Goal: Information Seeking & Learning: Learn about a topic

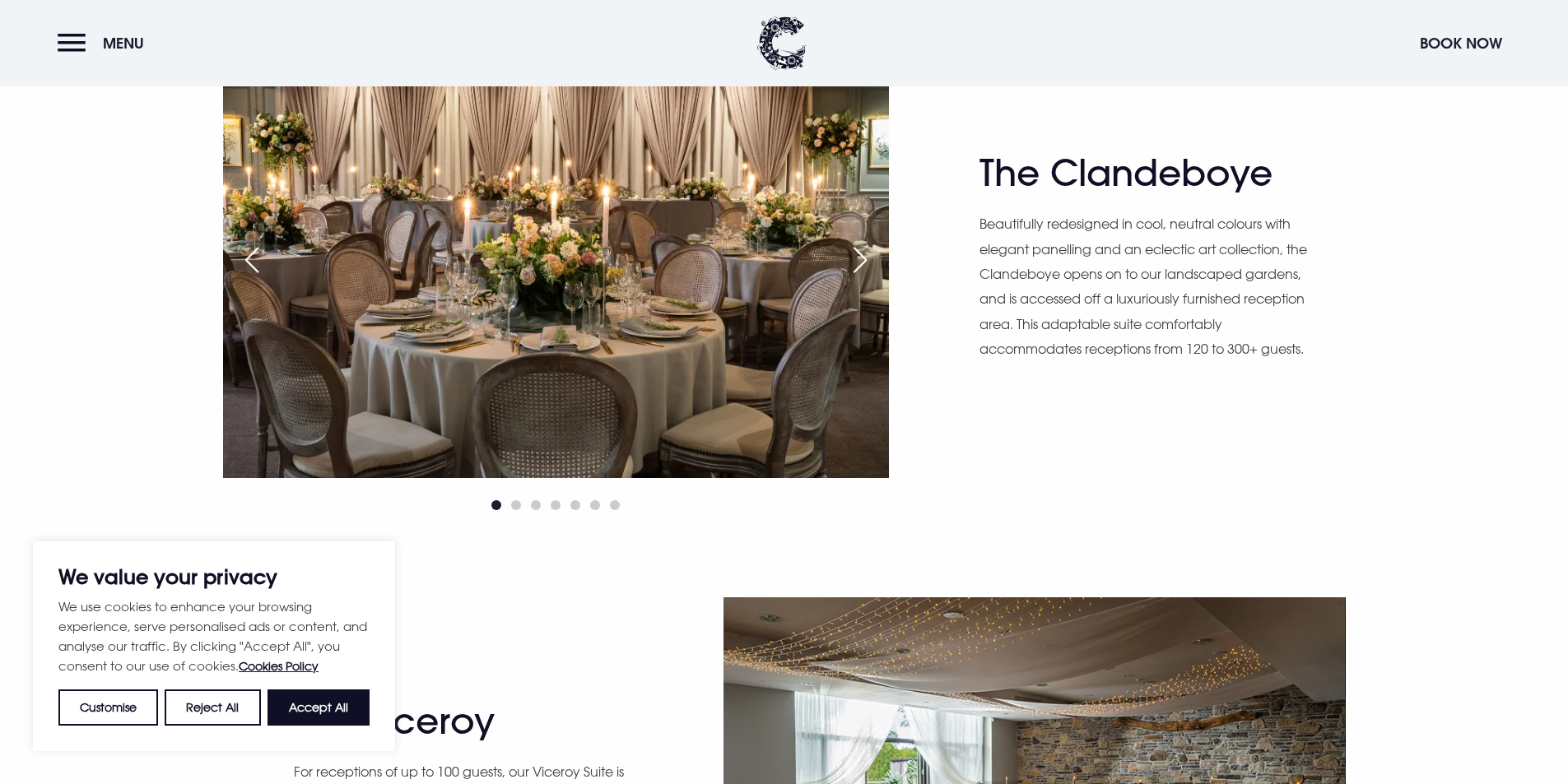
scroll to position [1153, 0]
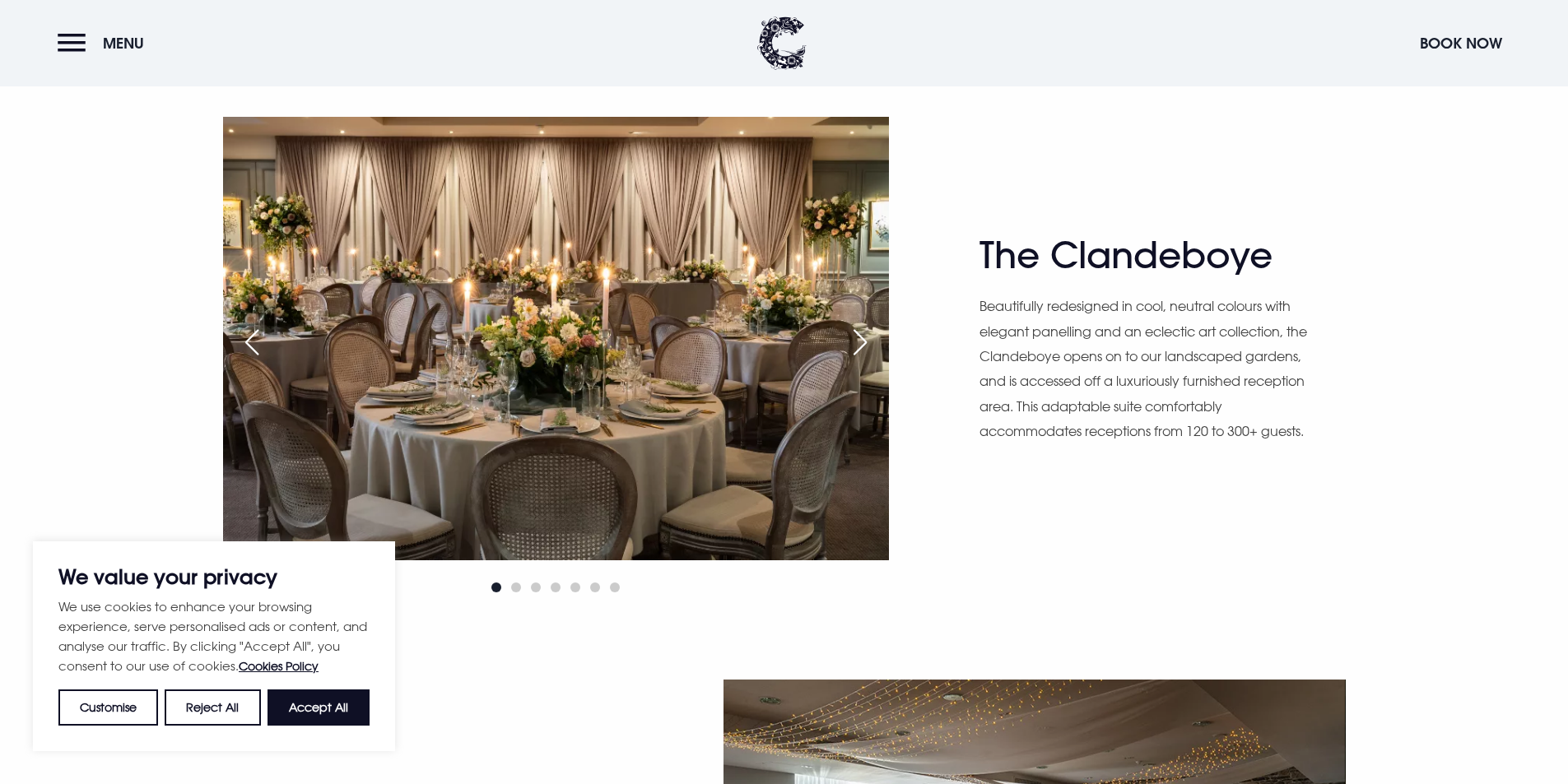
click at [853, 351] on div "Next slide" at bounding box center [861, 342] width 41 height 36
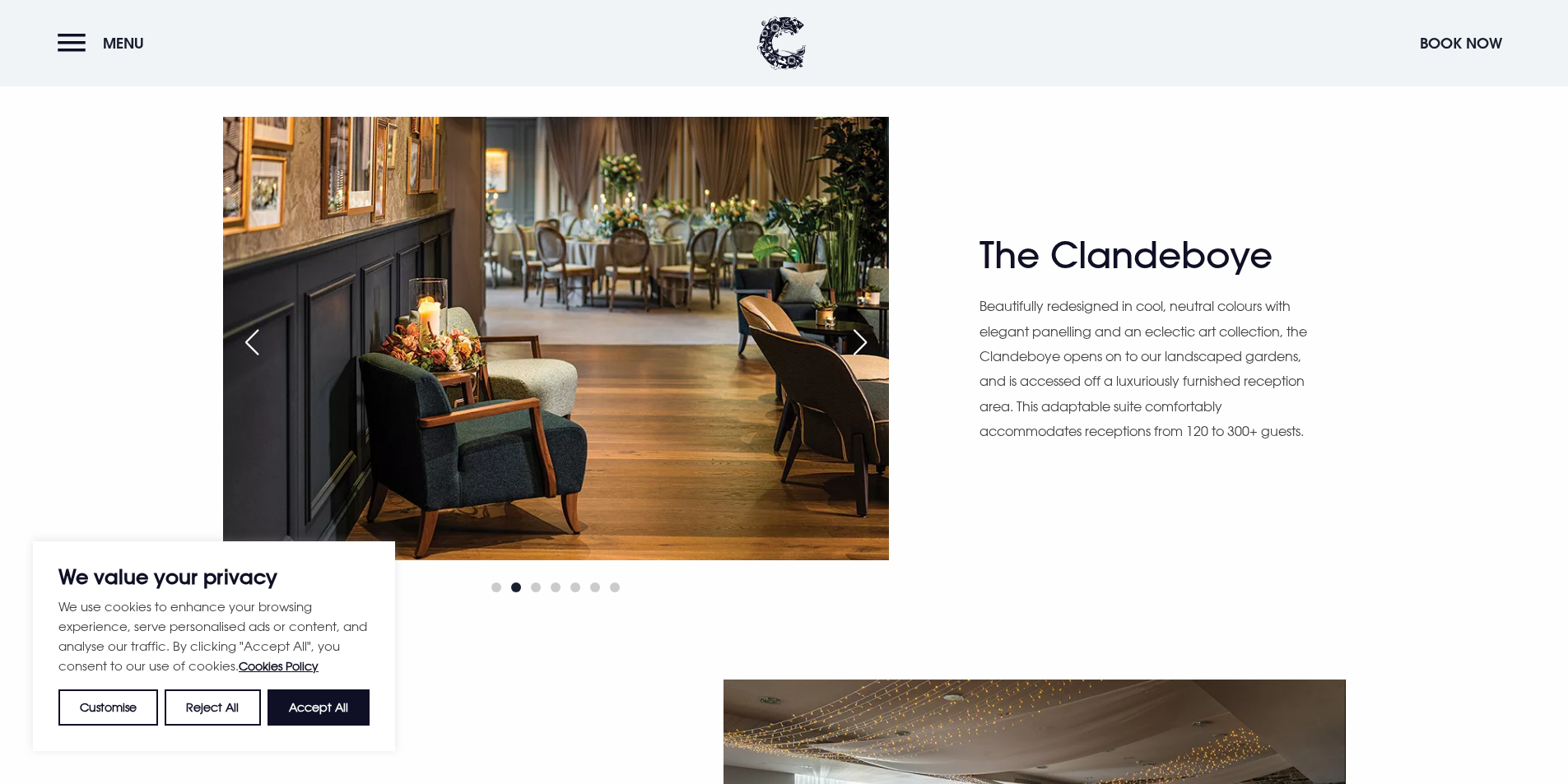
click at [853, 351] on div "Next slide" at bounding box center [861, 342] width 41 height 36
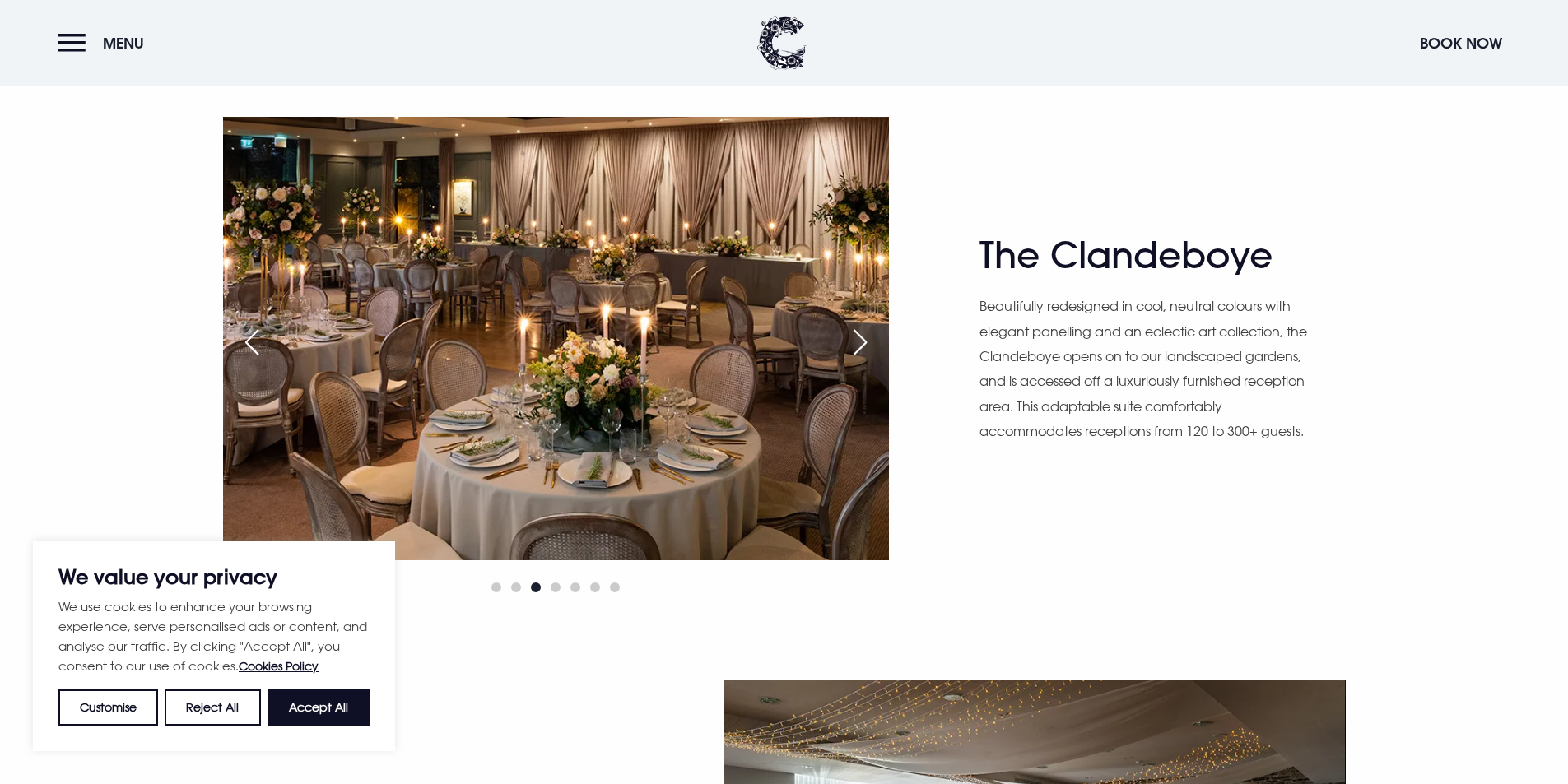
click at [853, 352] on div "Next slide" at bounding box center [861, 342] width 41 height 36
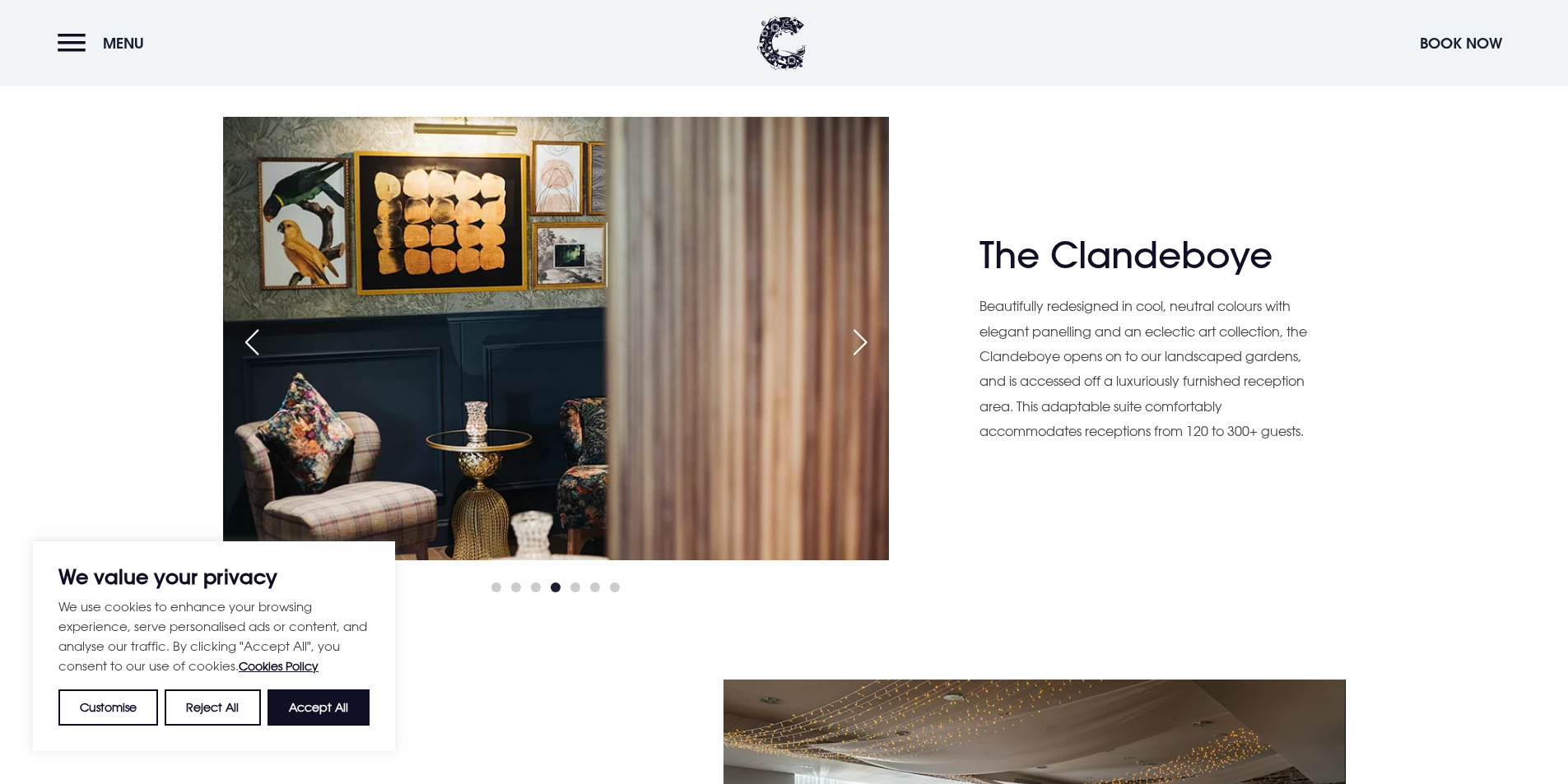
click at [853, 352] on div "Next slide" at bounding box center [861, 342] width 41 height 36
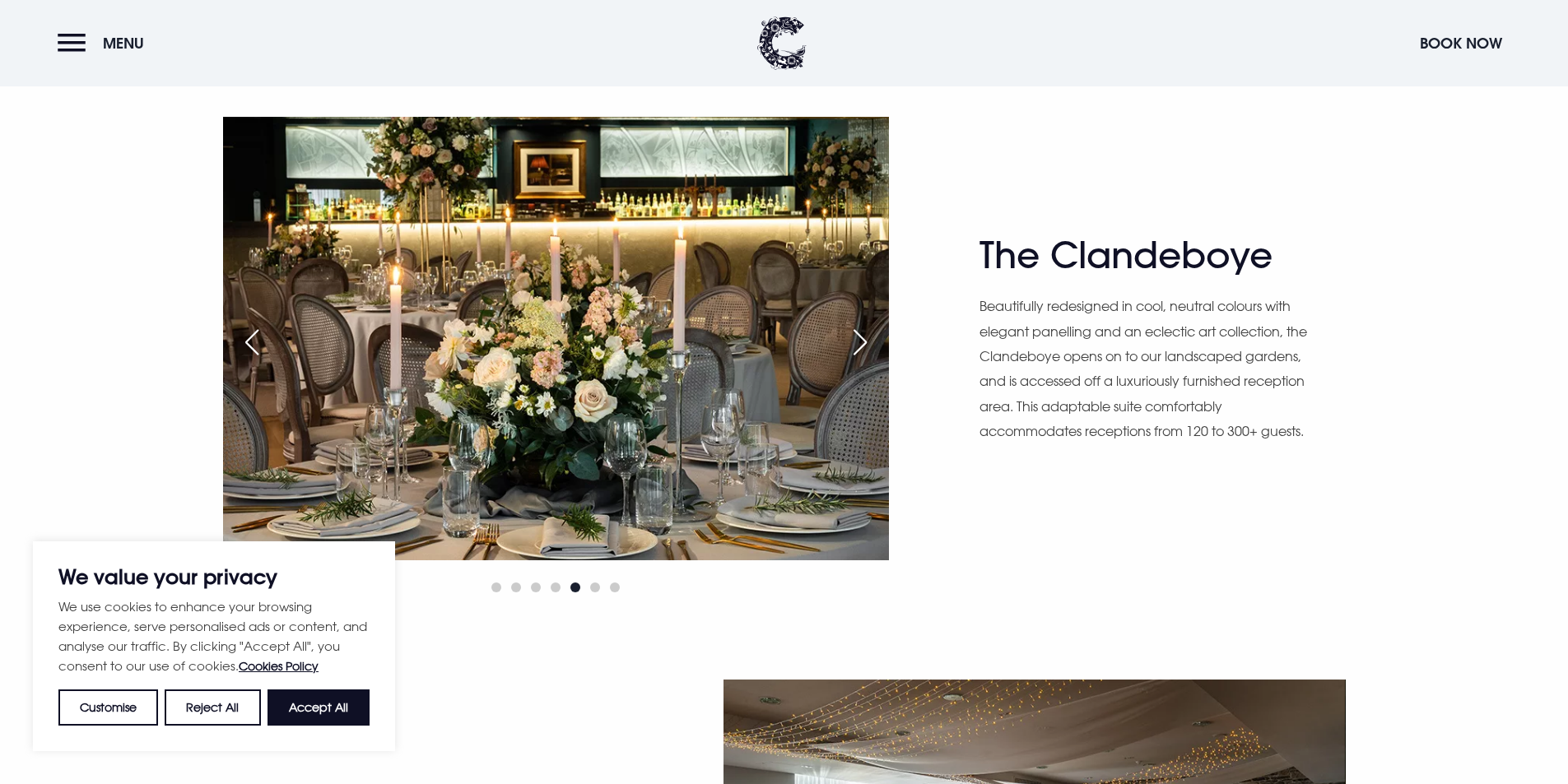
click at [853, 352] on div "Next slide" at bounding box center [861, 342] width 41 height 36
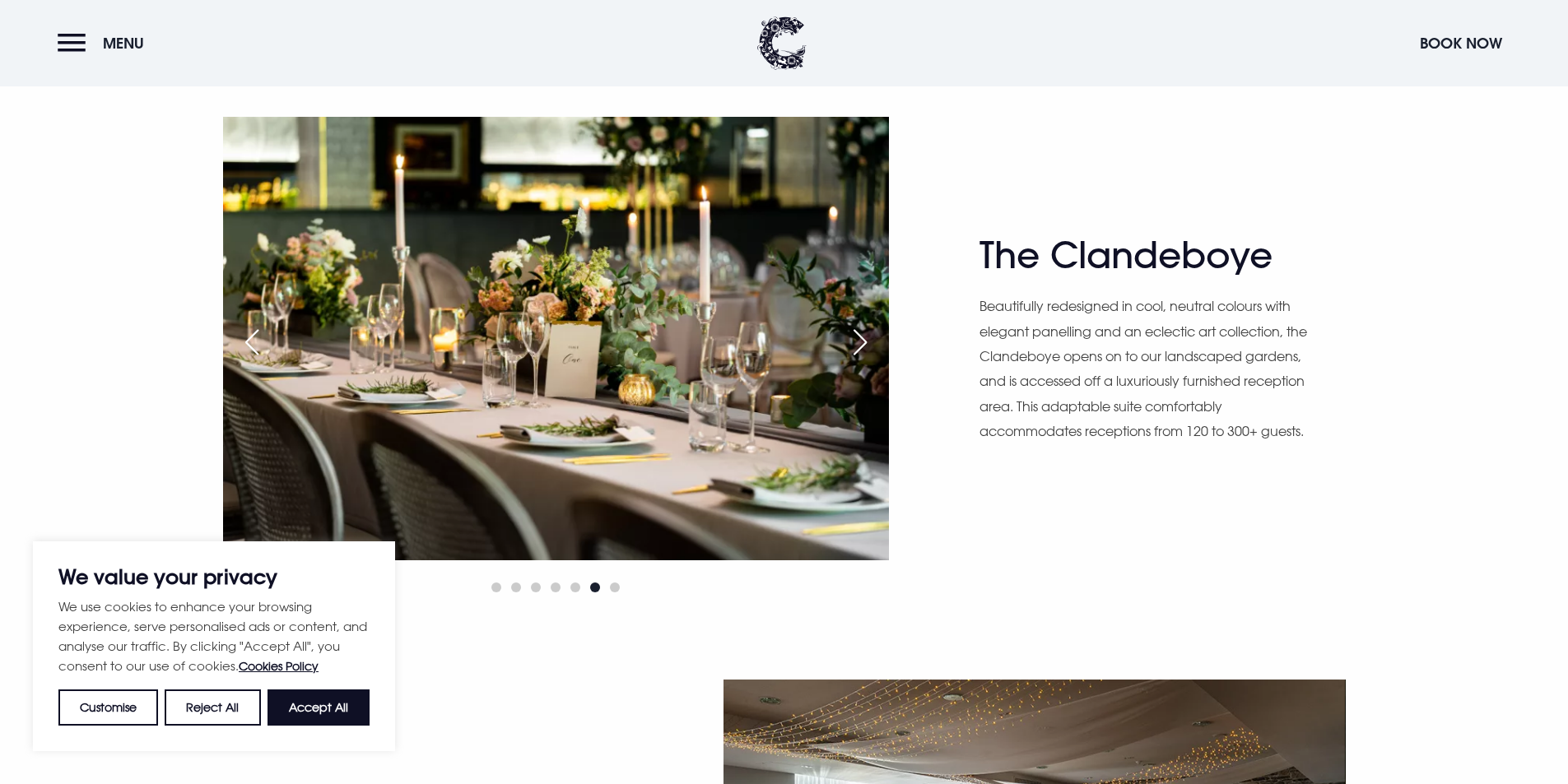
click at [854, 352] on div "Next slide" at bounding box center [861, 342] width 41 height 36
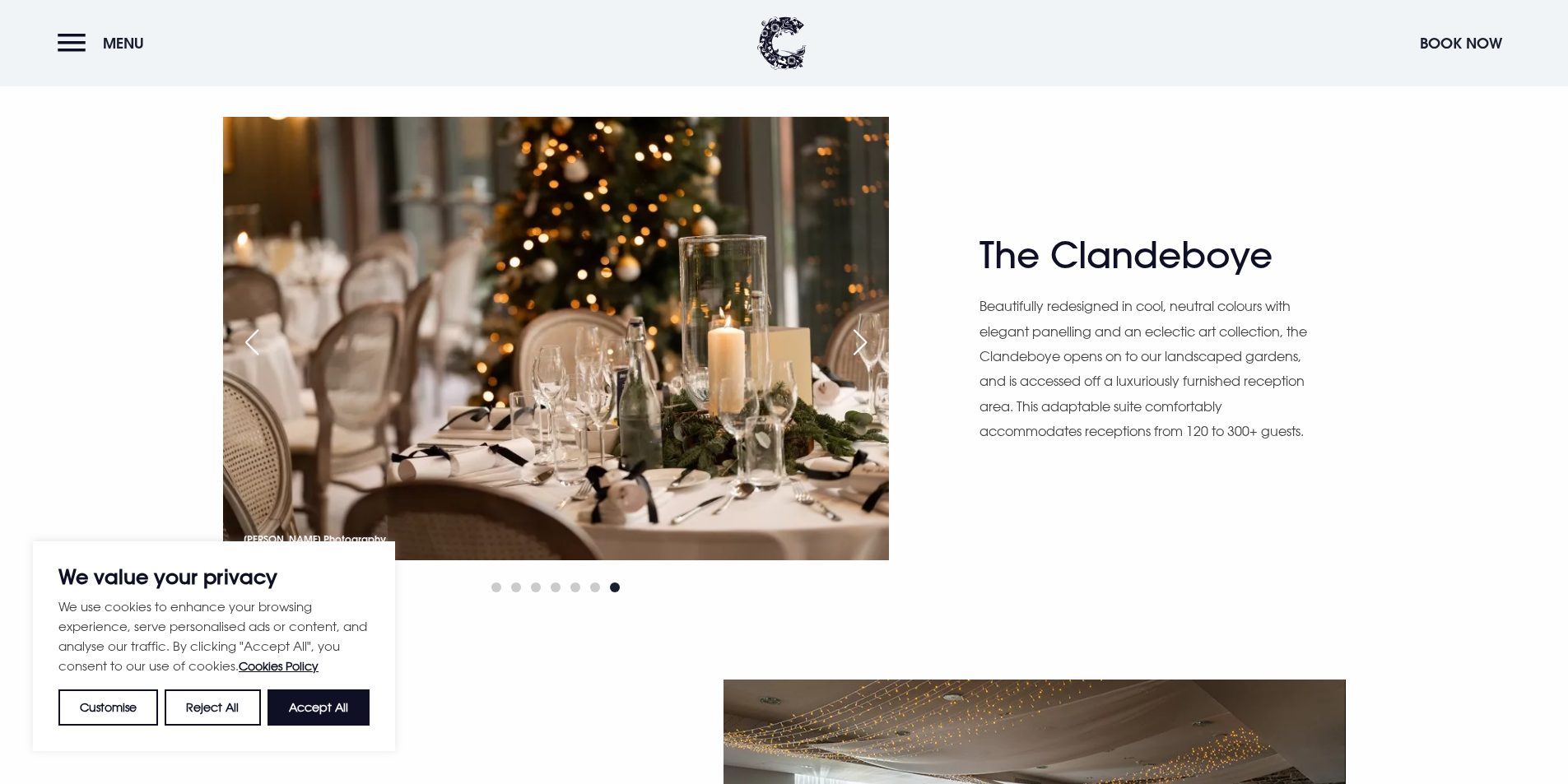
click at [854, 352] on div "Next slide" at bounding box center [861, 342] width 41 height 36
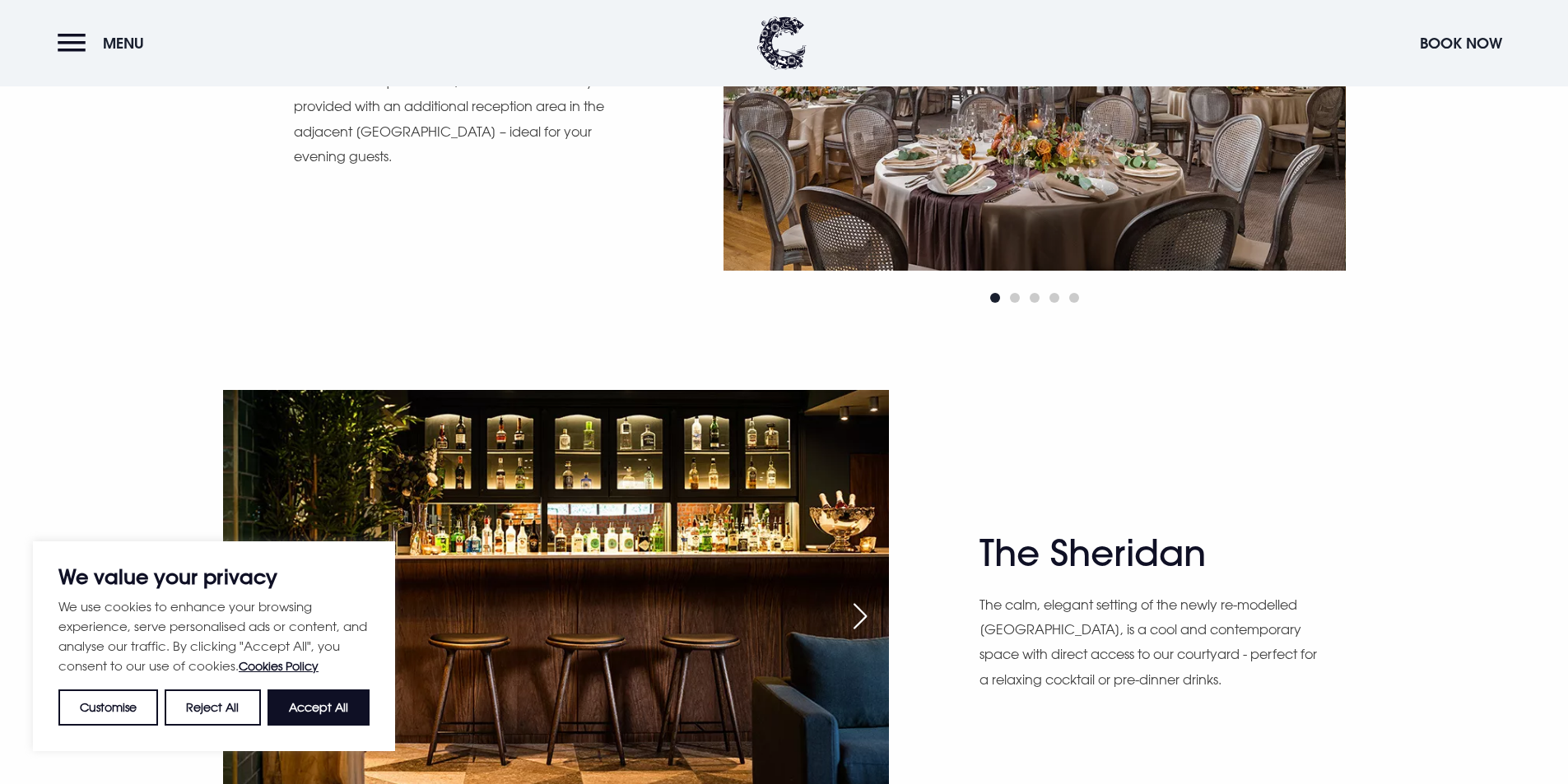
scroll to position [1729, 0]
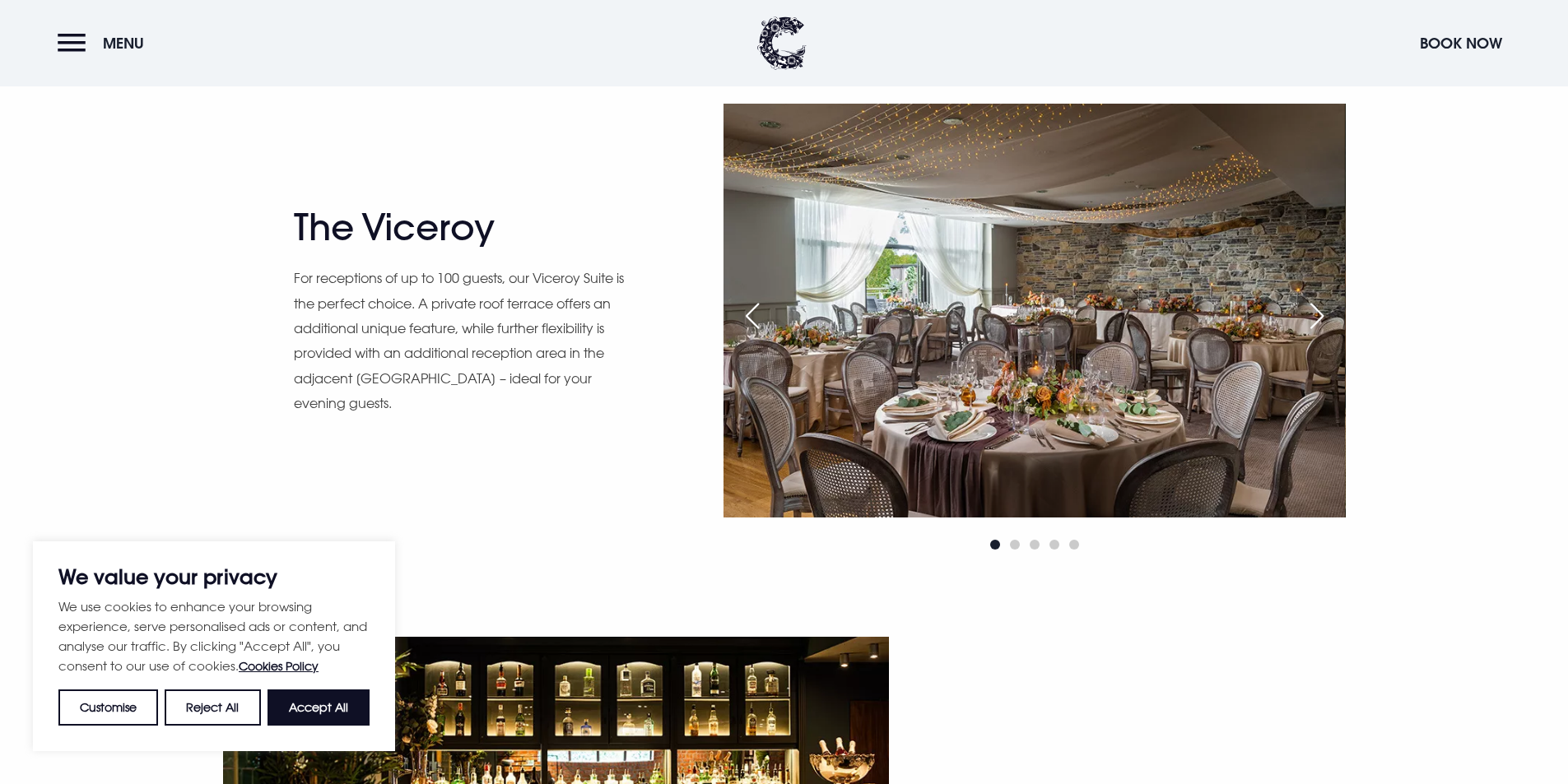
click at [1308, 315] on div "Next slide" at bounding box center [1317, 315] width 41 height 36
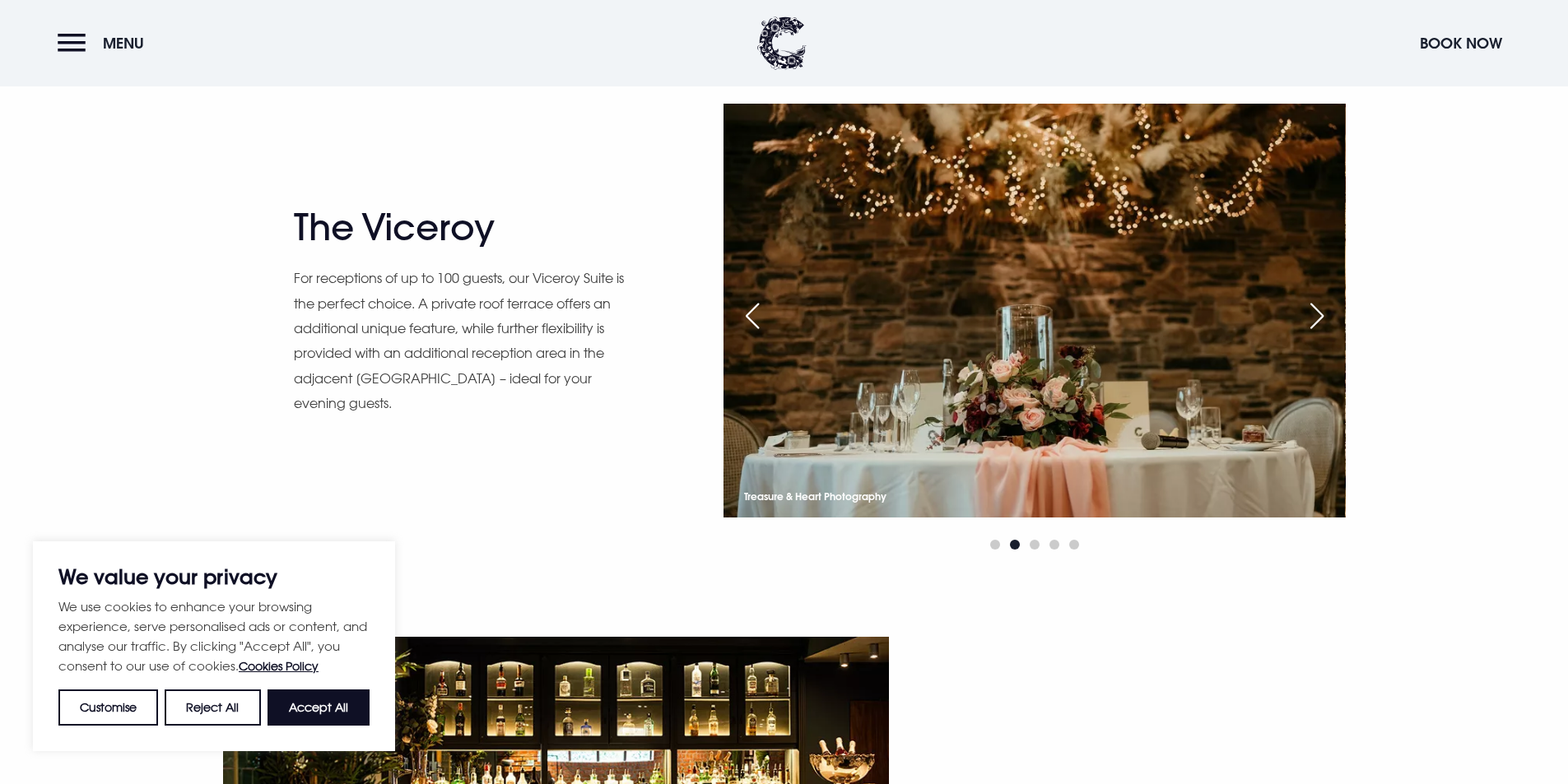
click at [1308, 315] on div "Next slide" at bounding box center [1317, 315] width 41 height 36
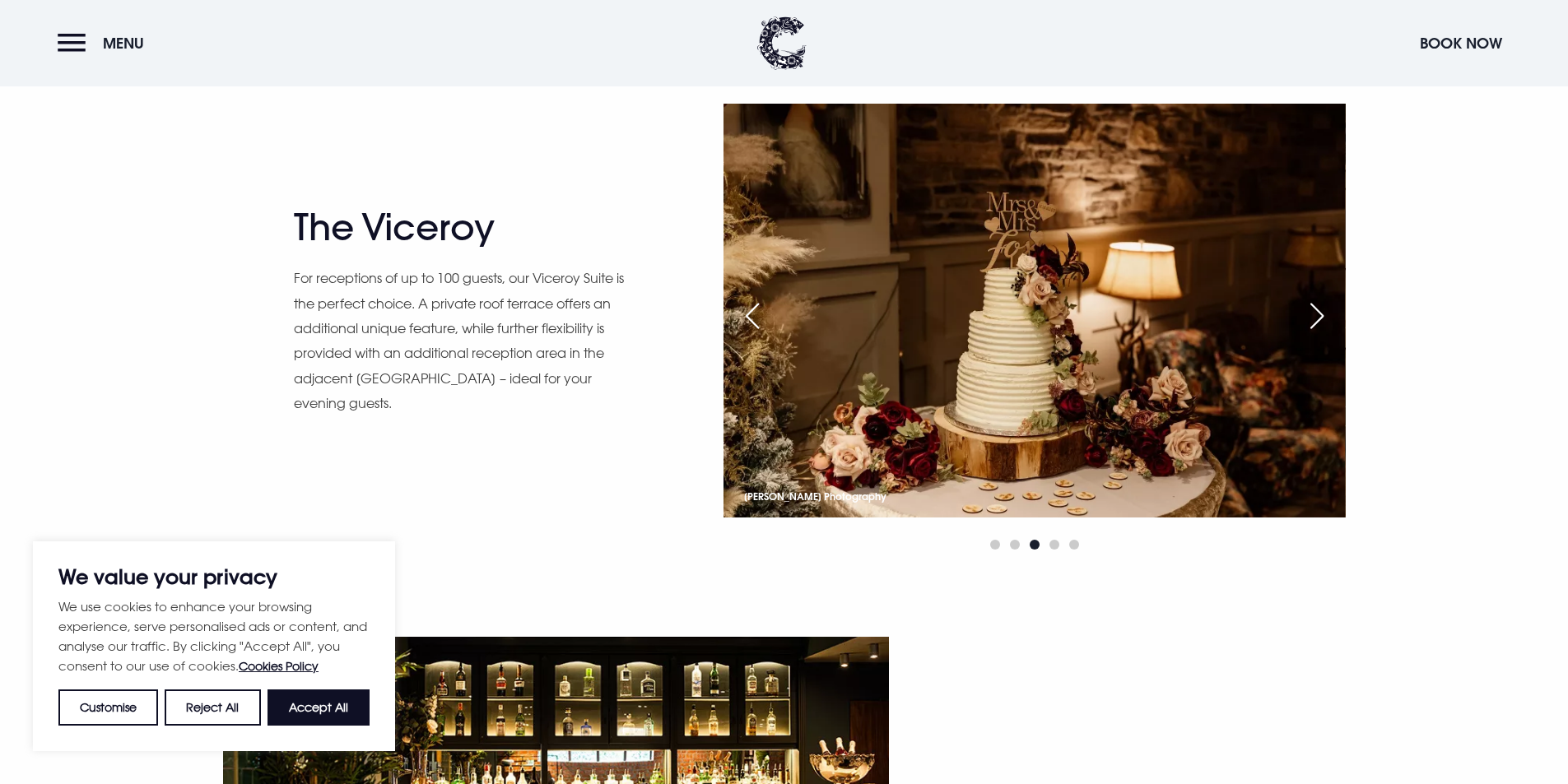
click at [1308, 315] on div "Next slide" at bounding box center [1317, 315] width 41 height 36
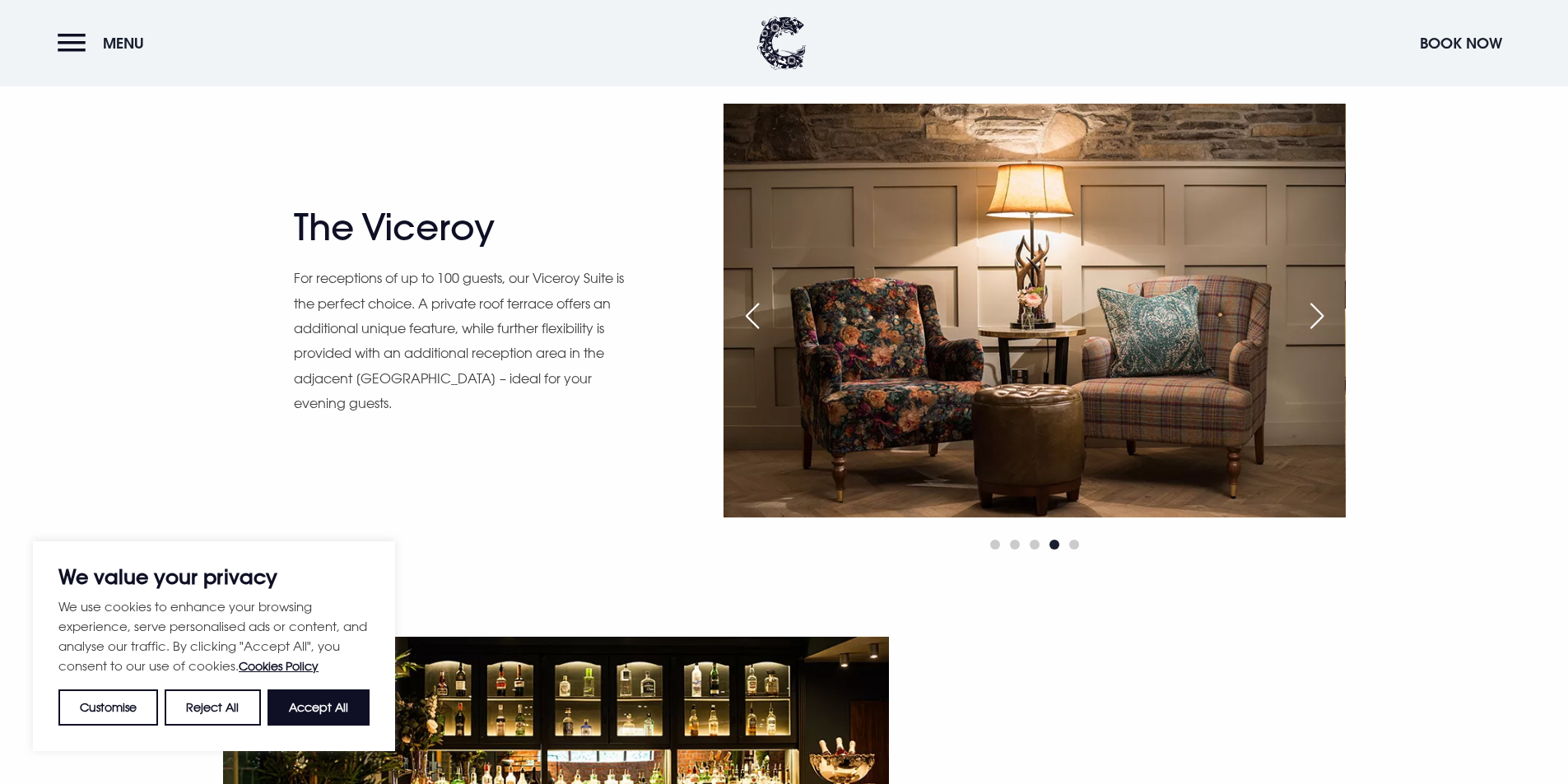
click at [1308, 315] on div "Next slide" at bounding box center [1317, 315] width 41 height 36
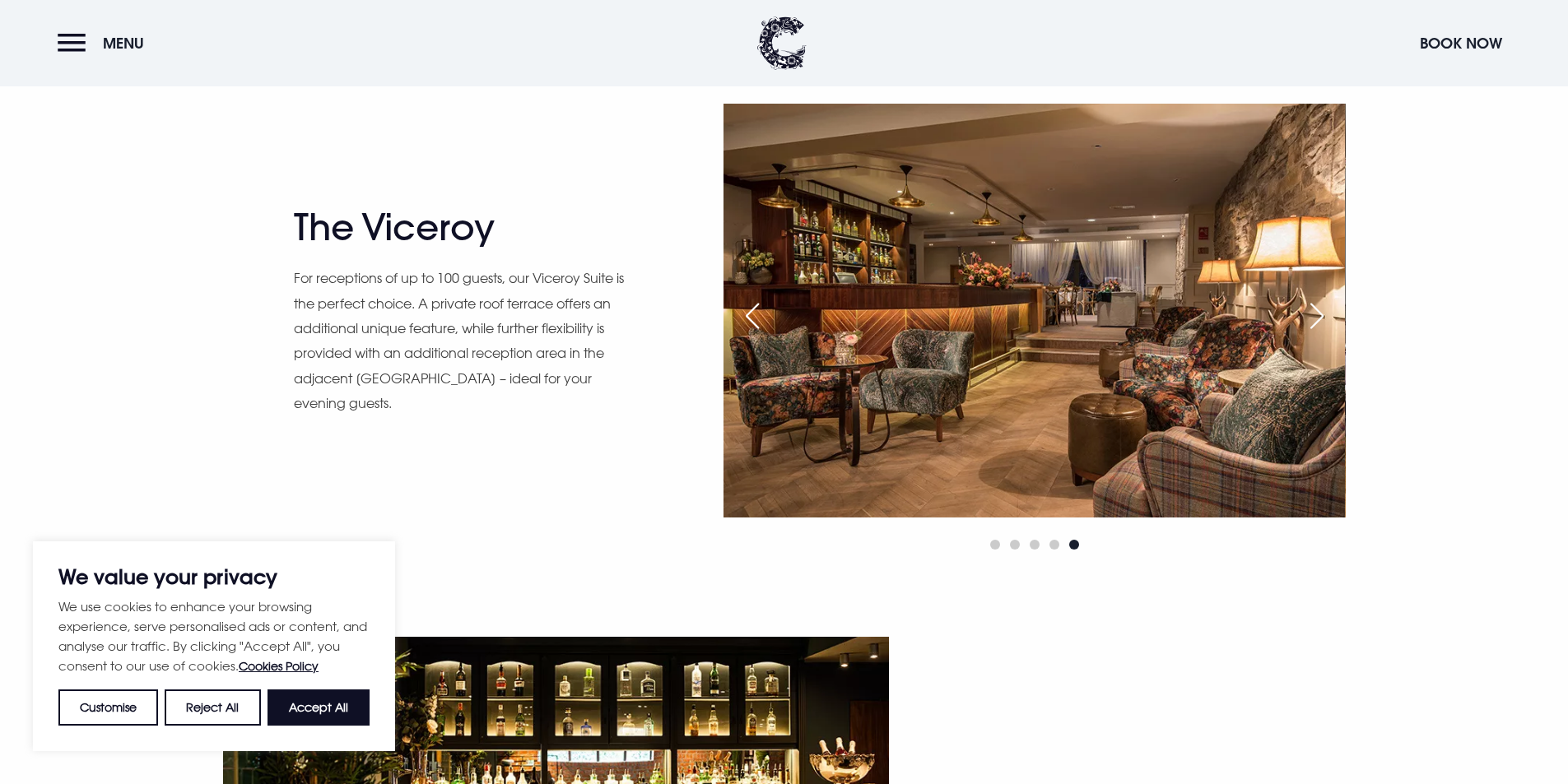
click at [1308, 315] on div "Next slide" at bounding box center [1317, 315] width 41 height 36
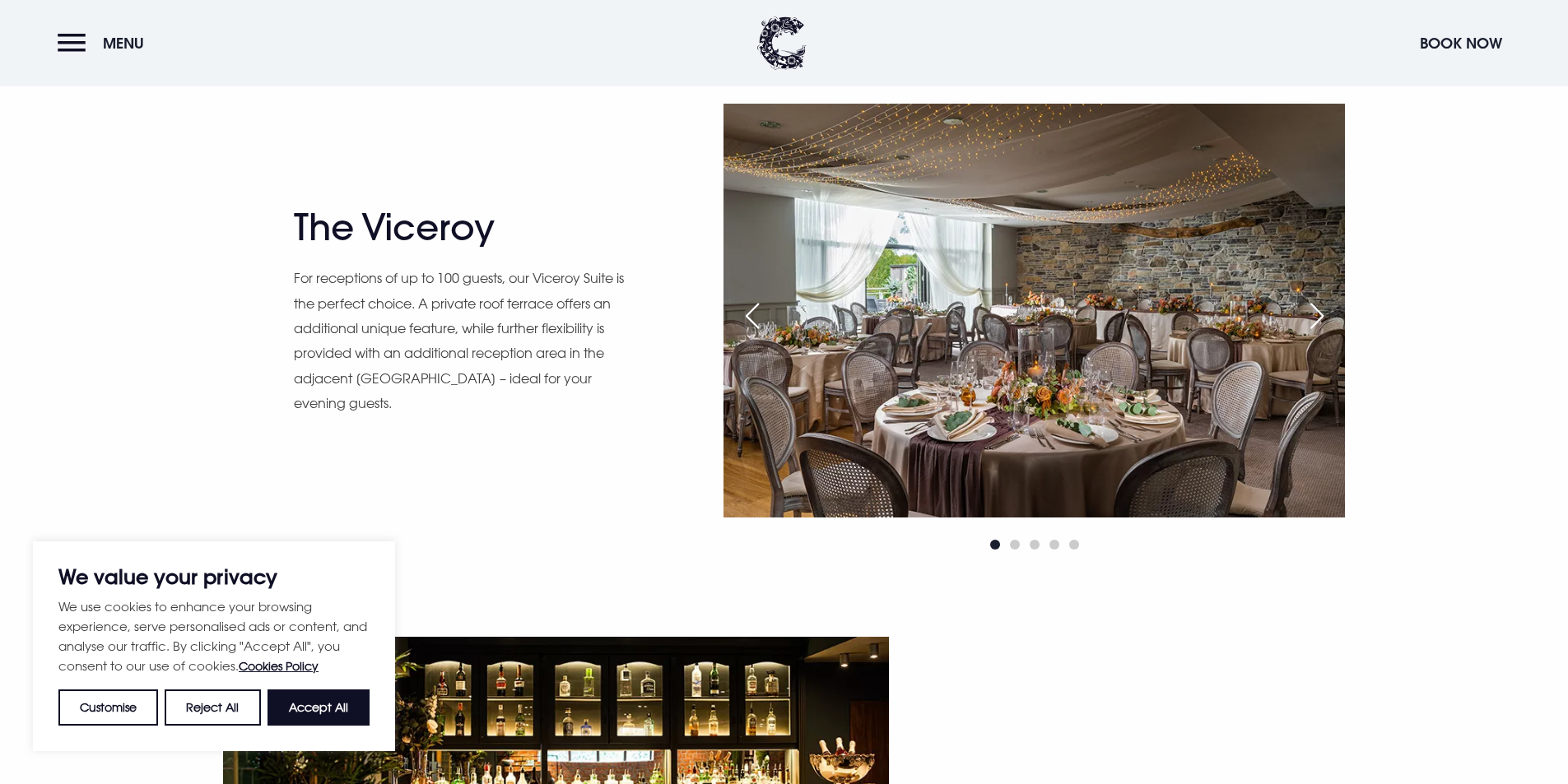
click at [1308, 315] on div "Next slide" at bounding box center [1317, 315] width 41 height 36
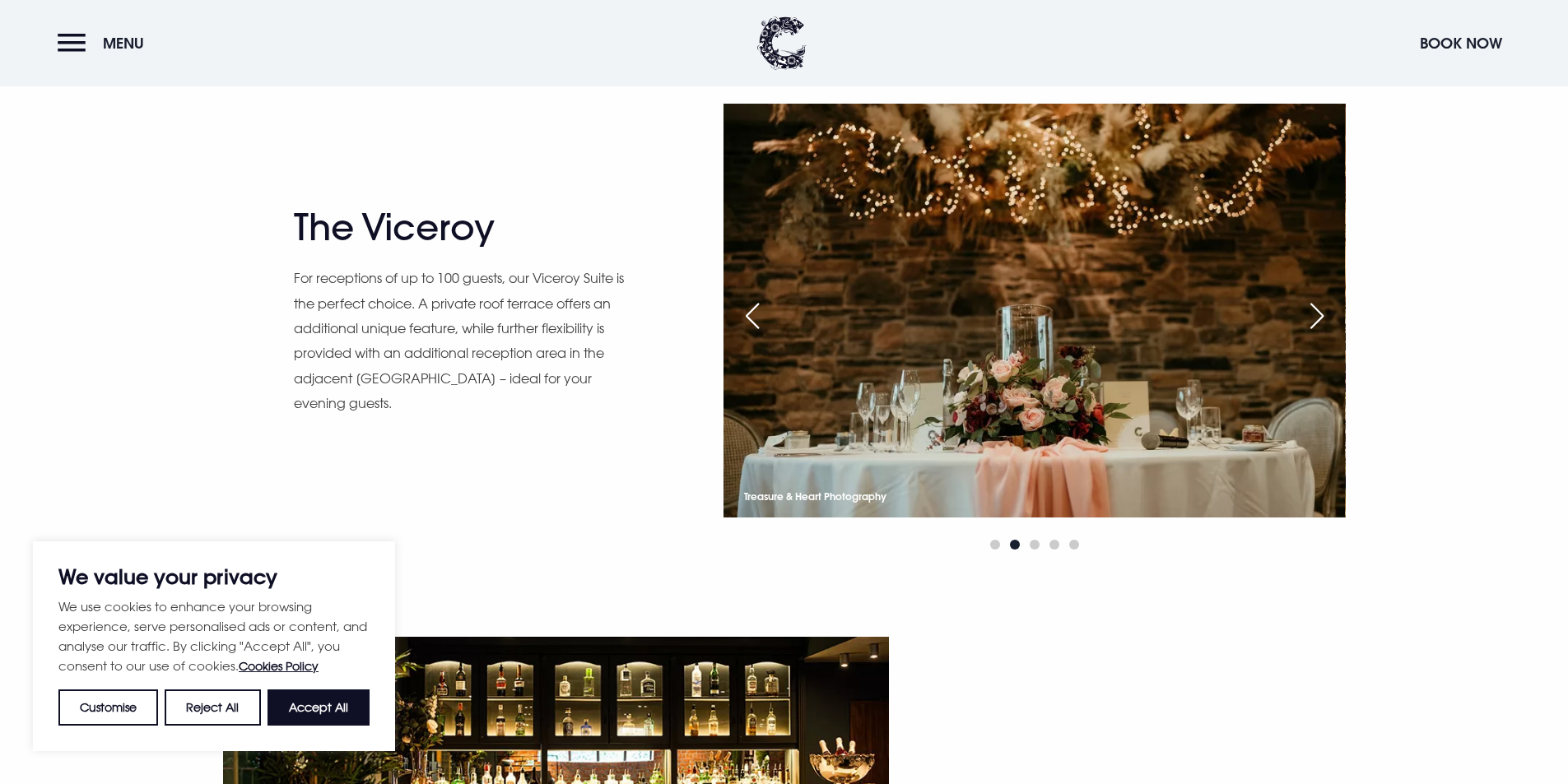
click at [1308, 315] on div "Next slide" at bounding box center [1317, 315] width 41 height 36
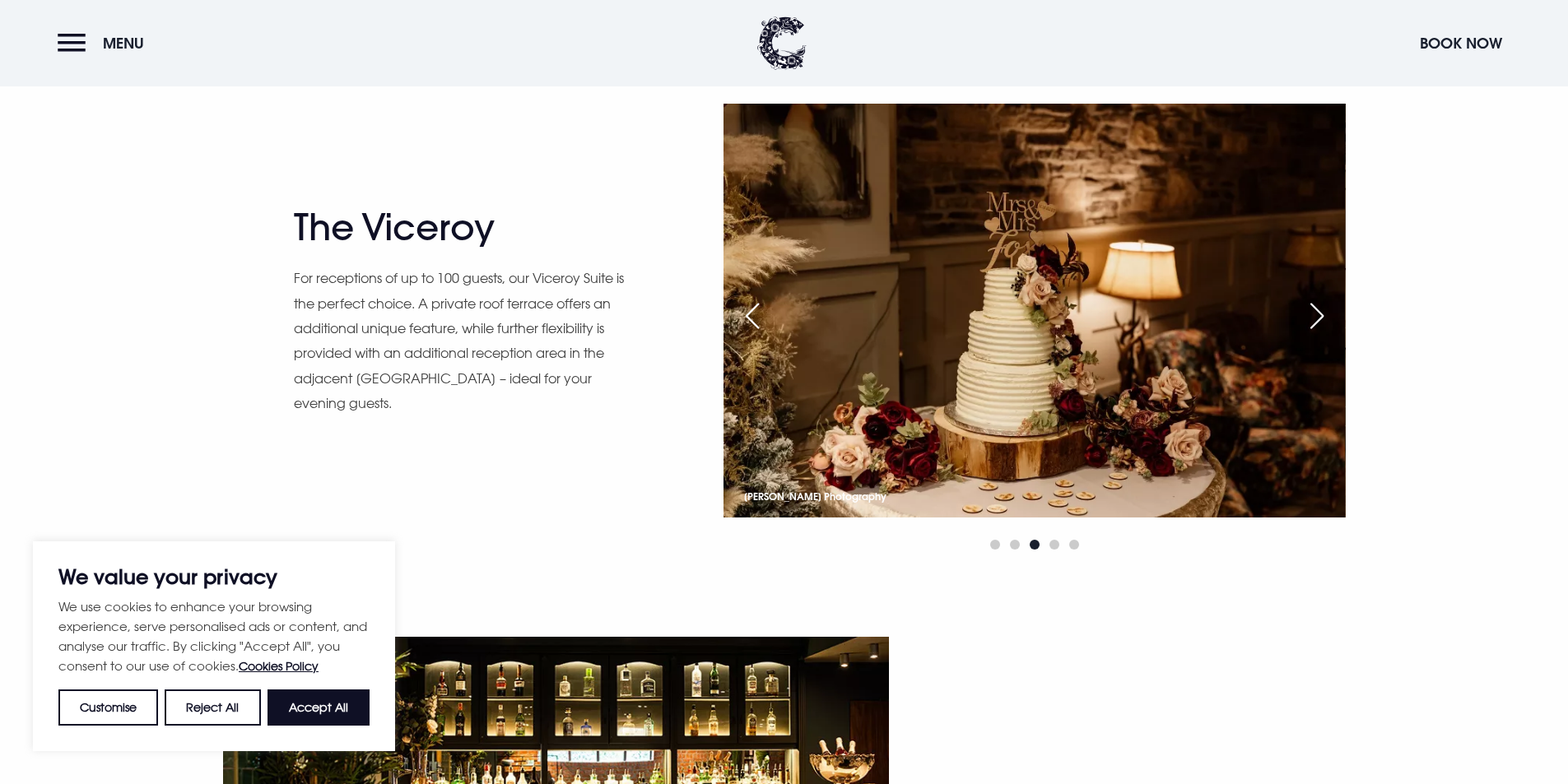
click at [1308, 315] on div "Next slide" at bounding box center [1317, 315] width 41 height 36
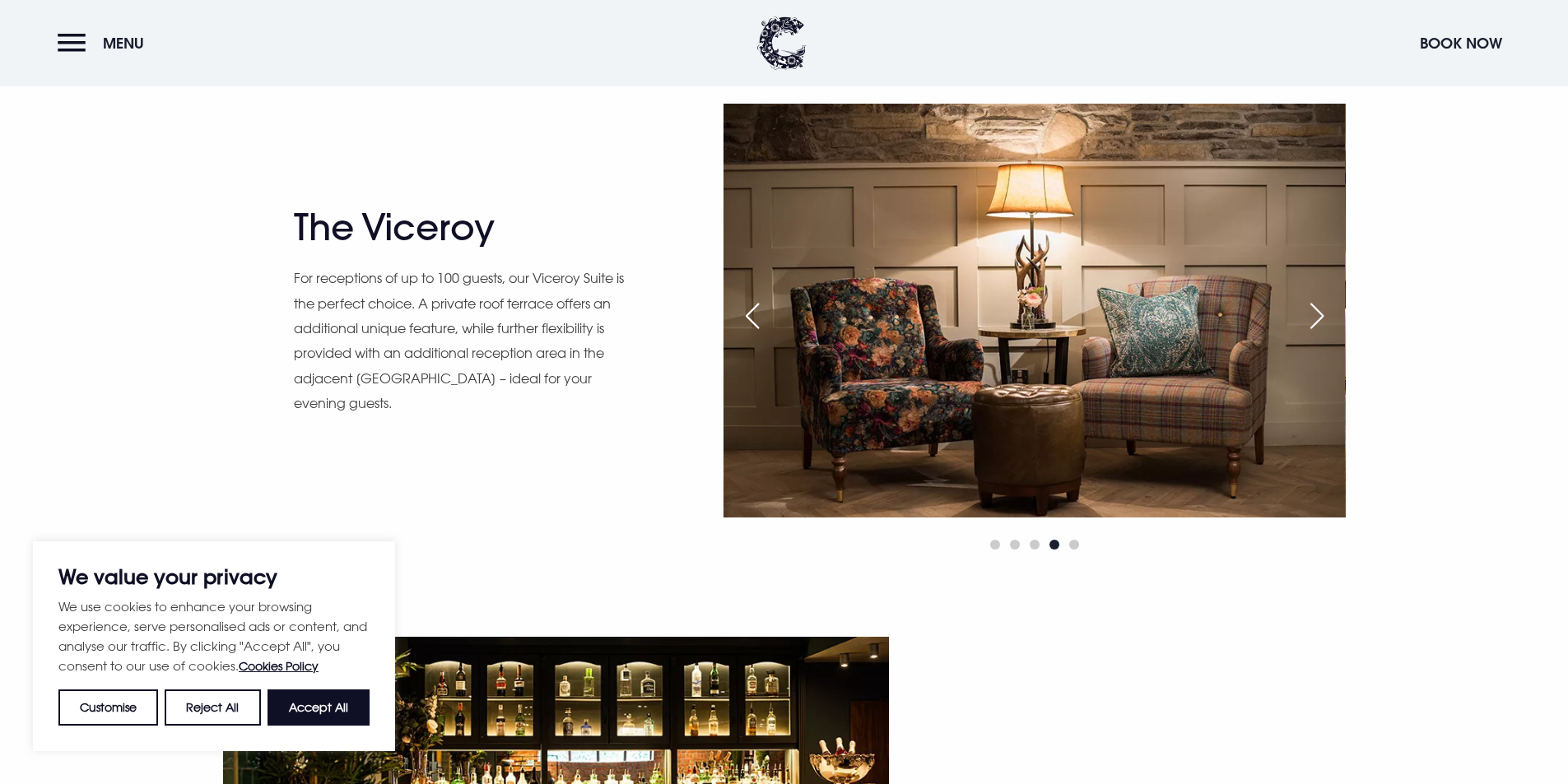
click at [1308, 315] on div "Next slide" at bounding box center [1317, 315] width 41 height 36
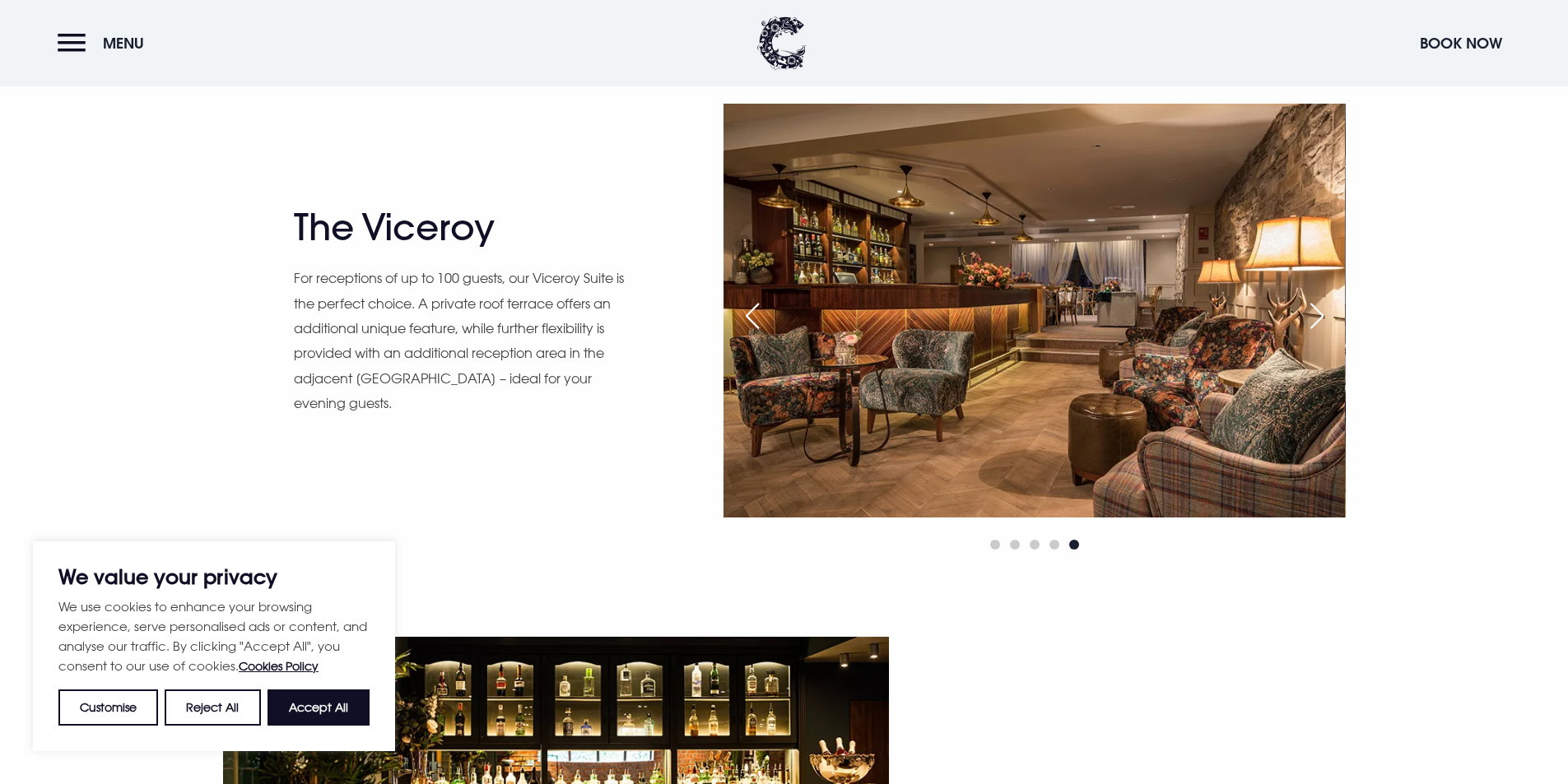
click at [1308, 315] on div "Next slide" at bounding box center [1317, 315] width 41 height 36
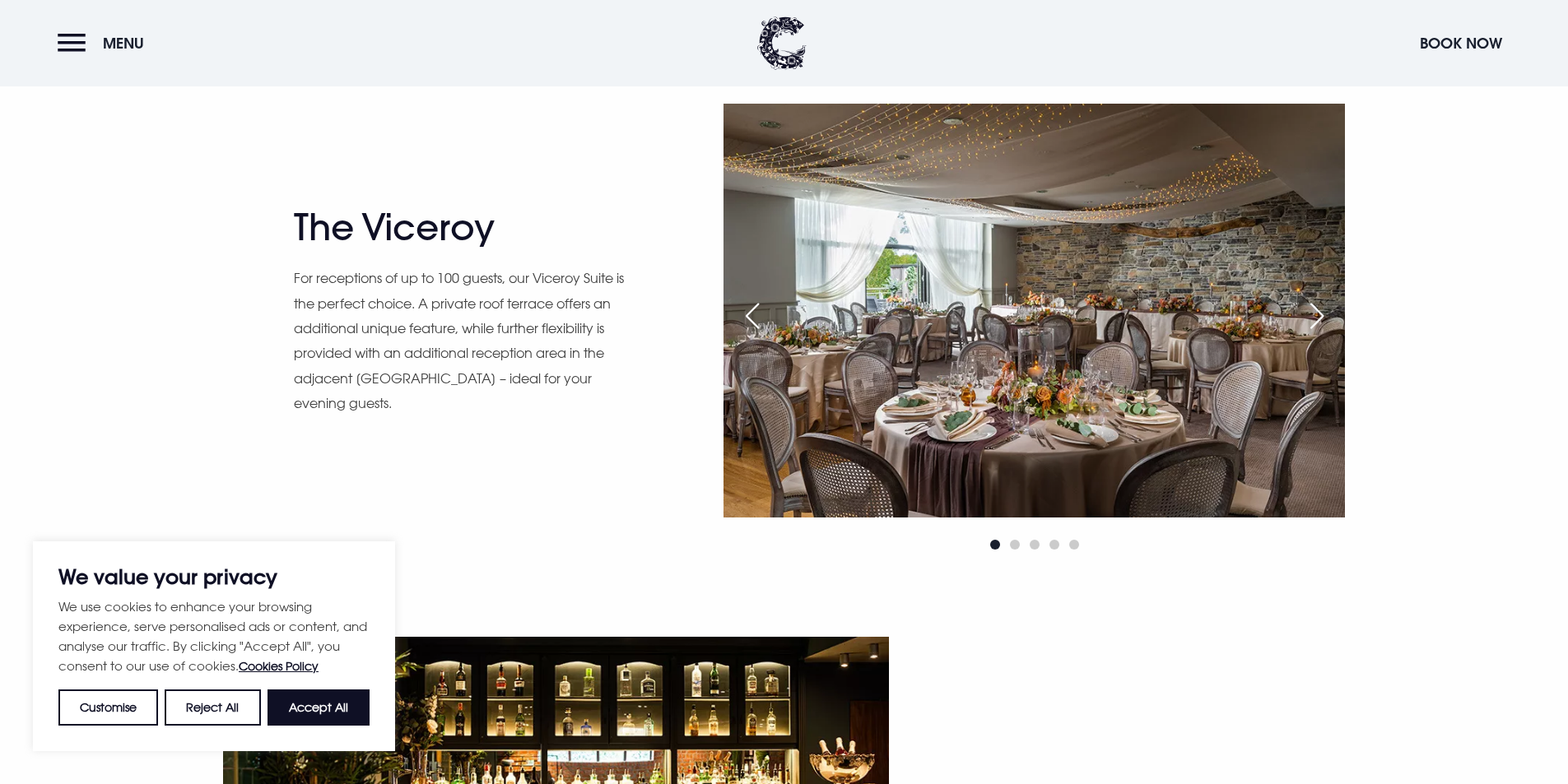
click at [1308, 315] on div "Next slide" at bounding box center [1317, 315] width 41 height 36
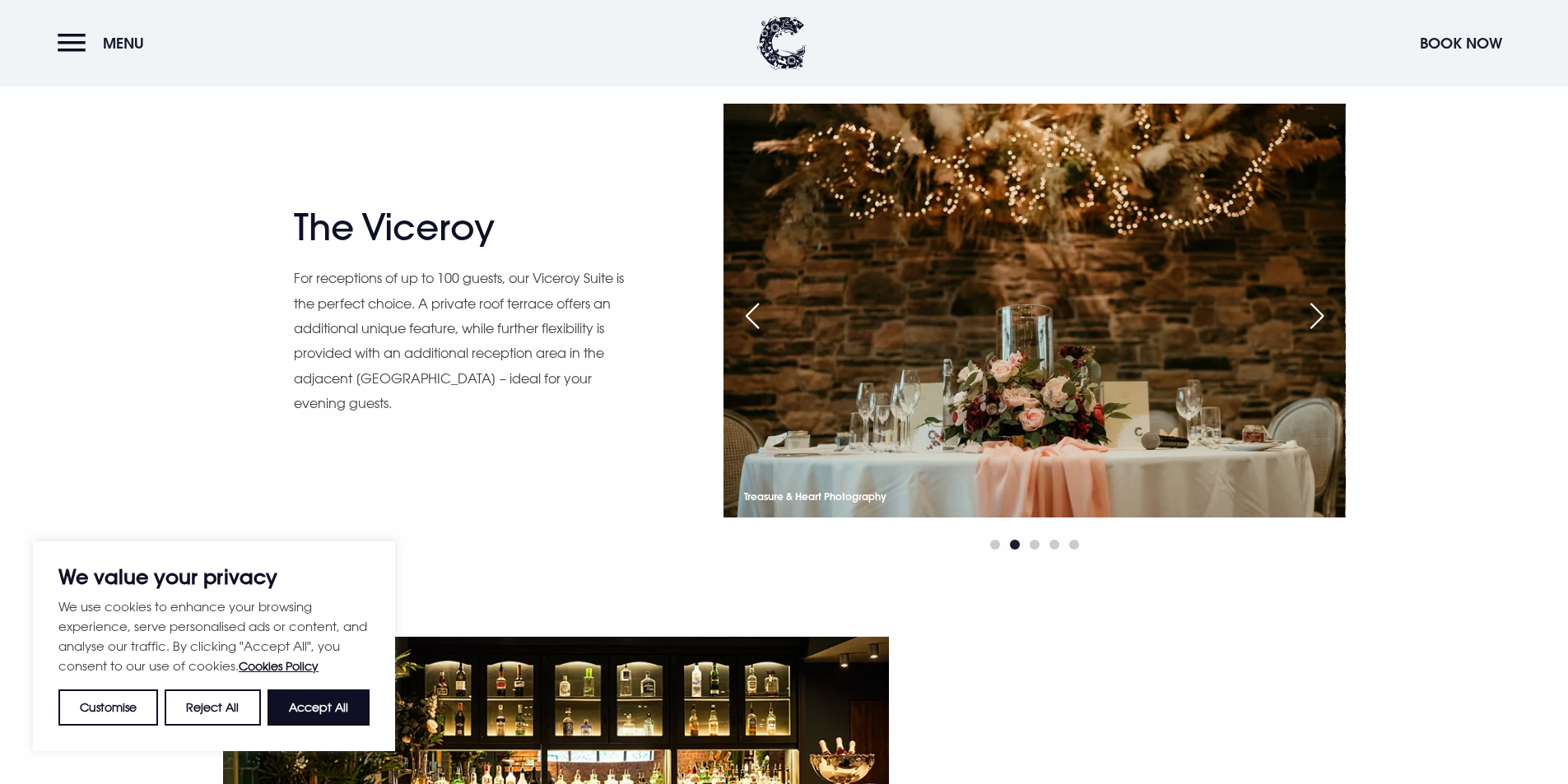
click at [1308, 315] on div "Next slide" at bounding box center [1317, 315] width 41 height 36
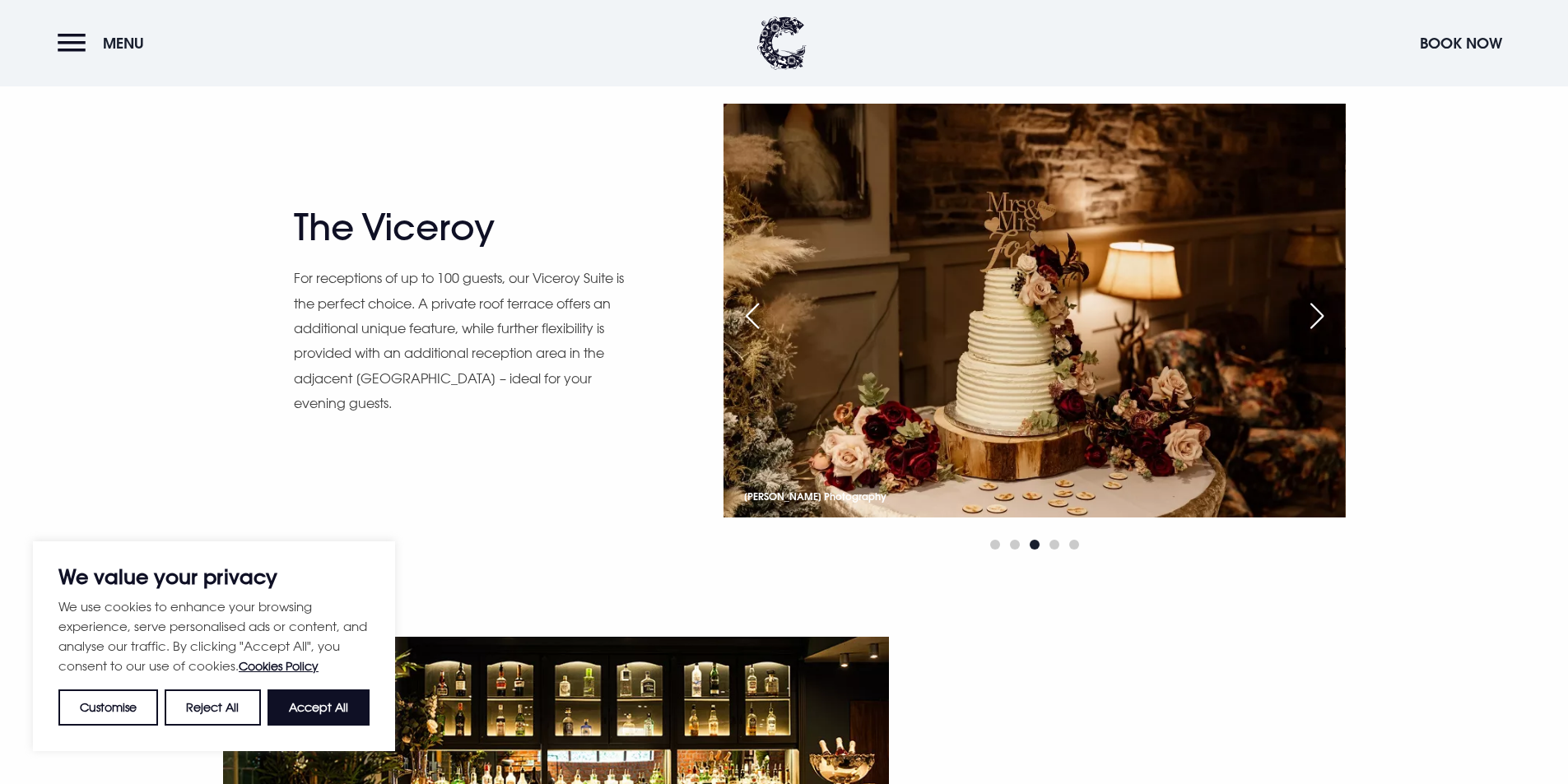
click at [1308, 315] on div "Next slide" at bounding box center [1317, 315] width 41 height 36
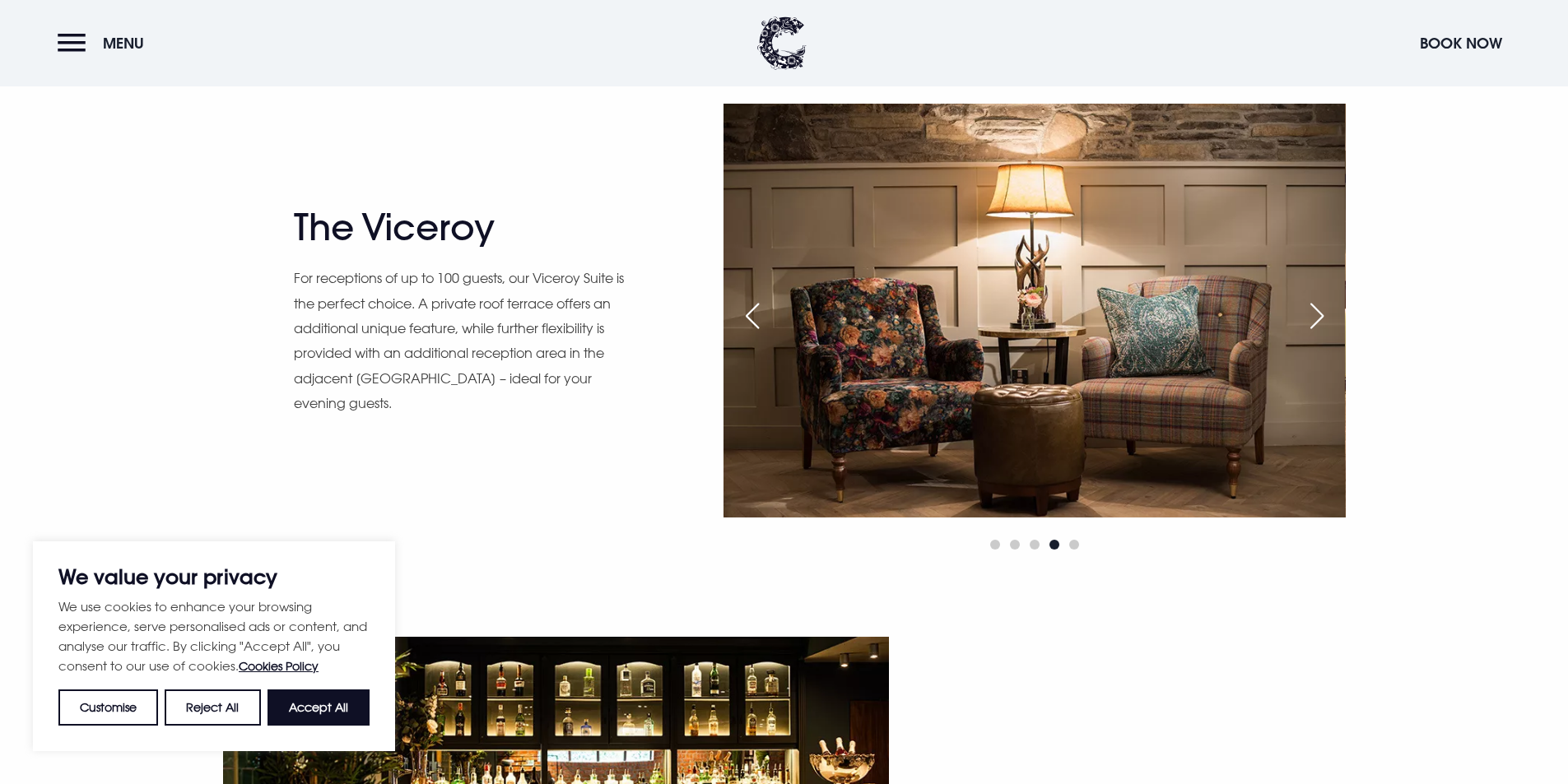
click at [1308, 315] on div "Next slide" at bounding box center [1317, 315] width 41 height 36
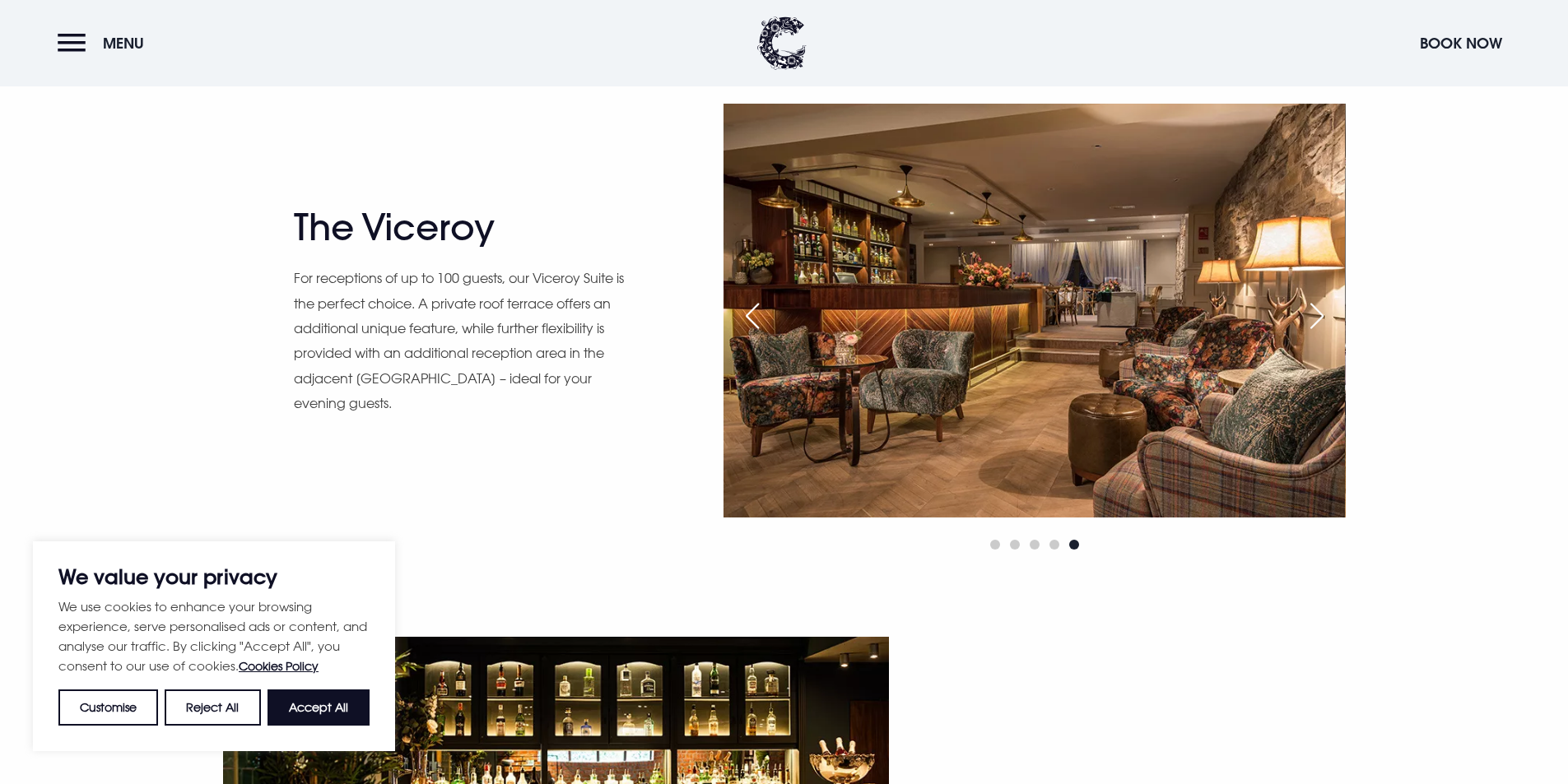
click at [1308, 315] on div "Next slide" at bounding box center [1317, 315] width 41 height 36
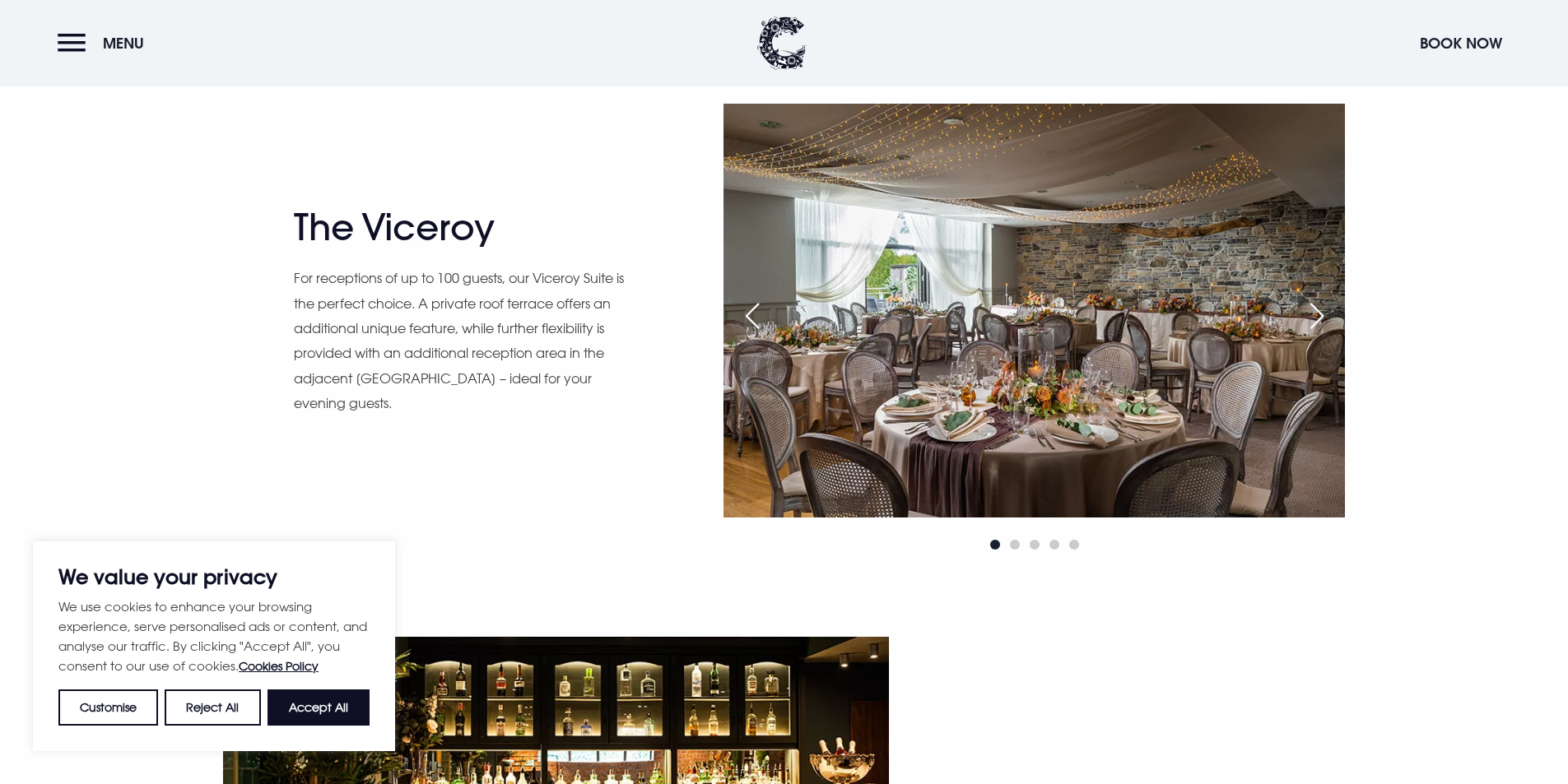
click at [1308, 315] on div "Next slide" at bounding box center [1317, 315] width 41 height 36
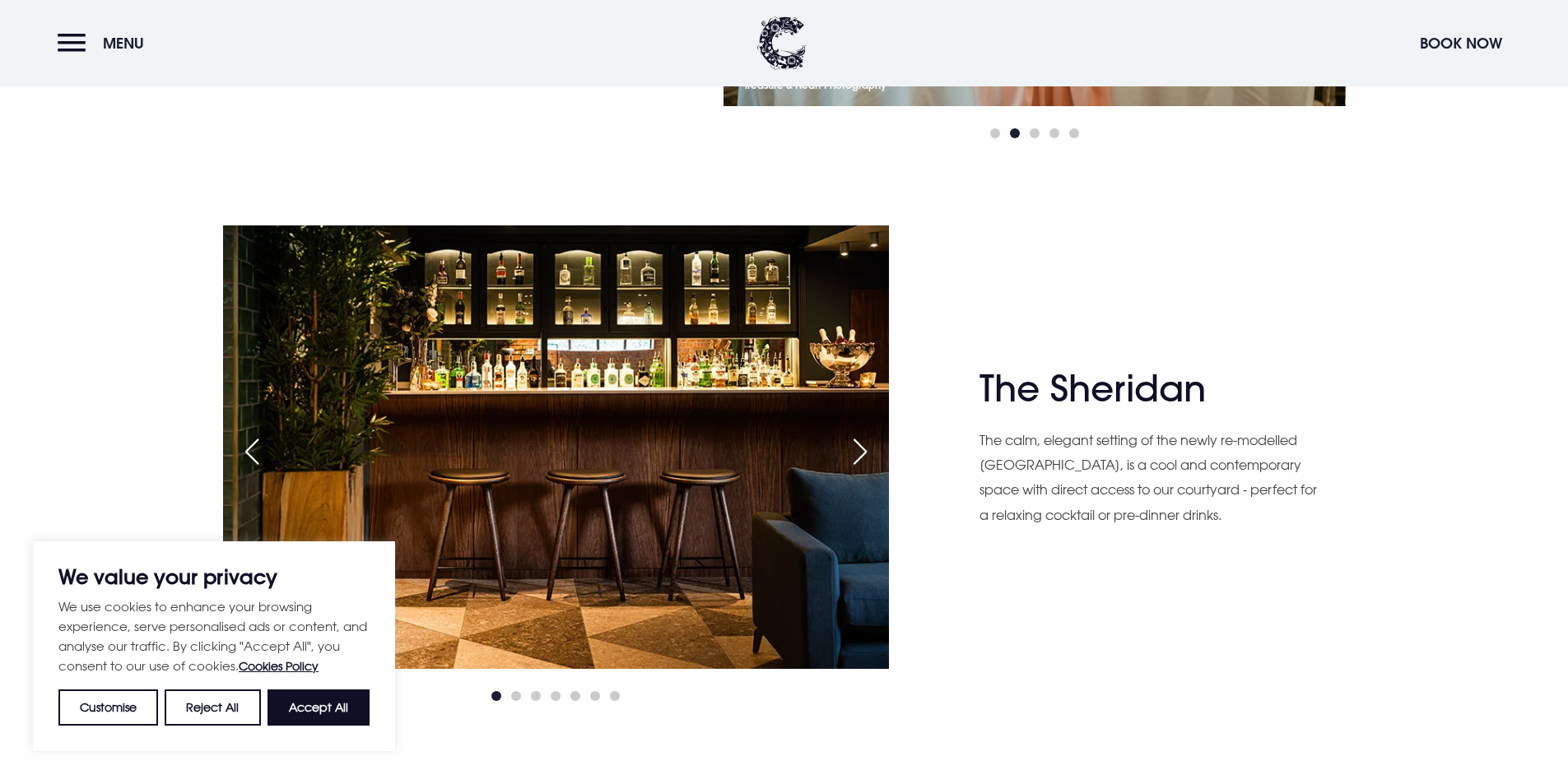
scroll to position [2222, 0]
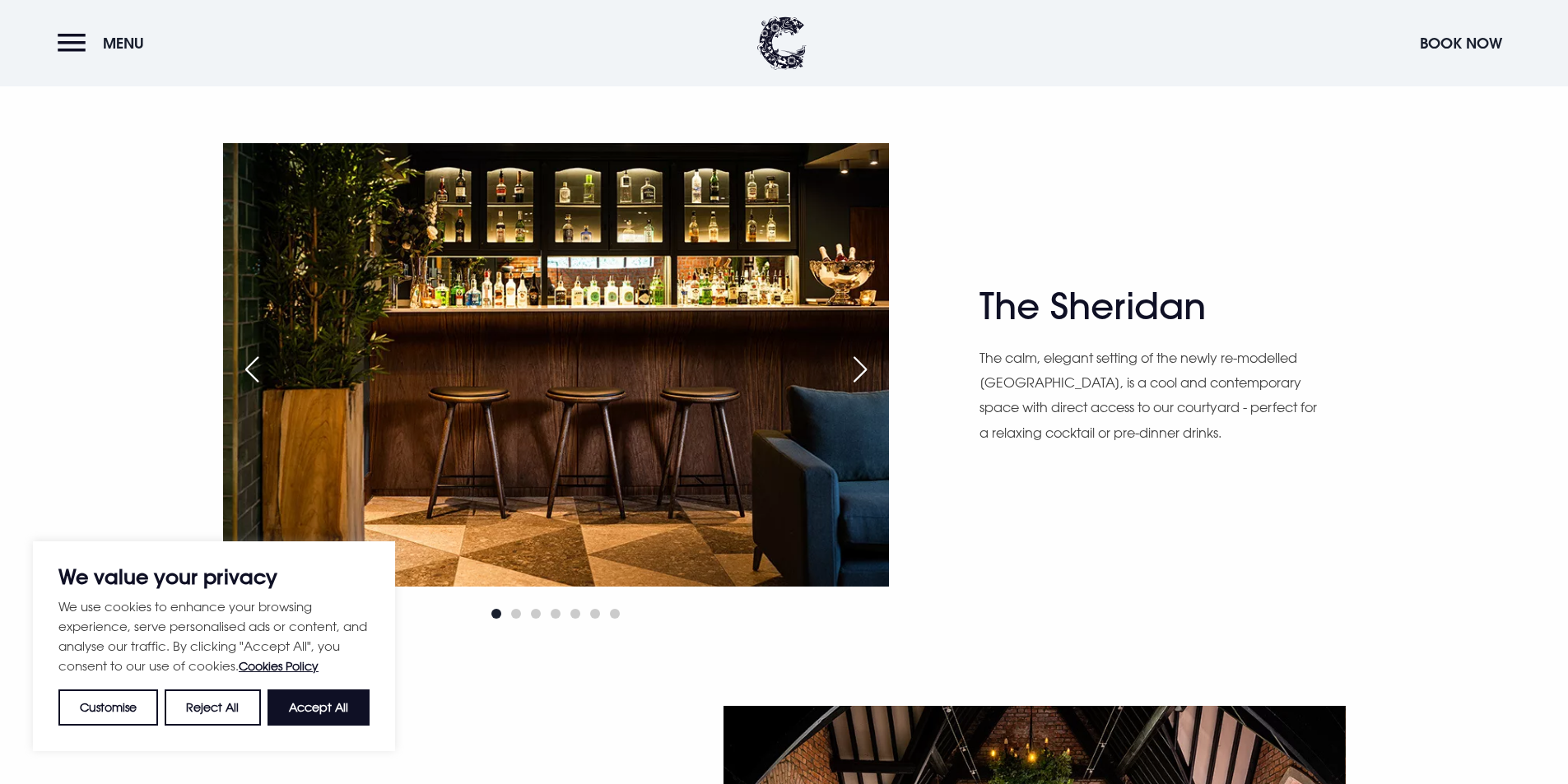
click at [859, 371] on div "Next slide" at bounding box center [861, 370] width 41 height 36
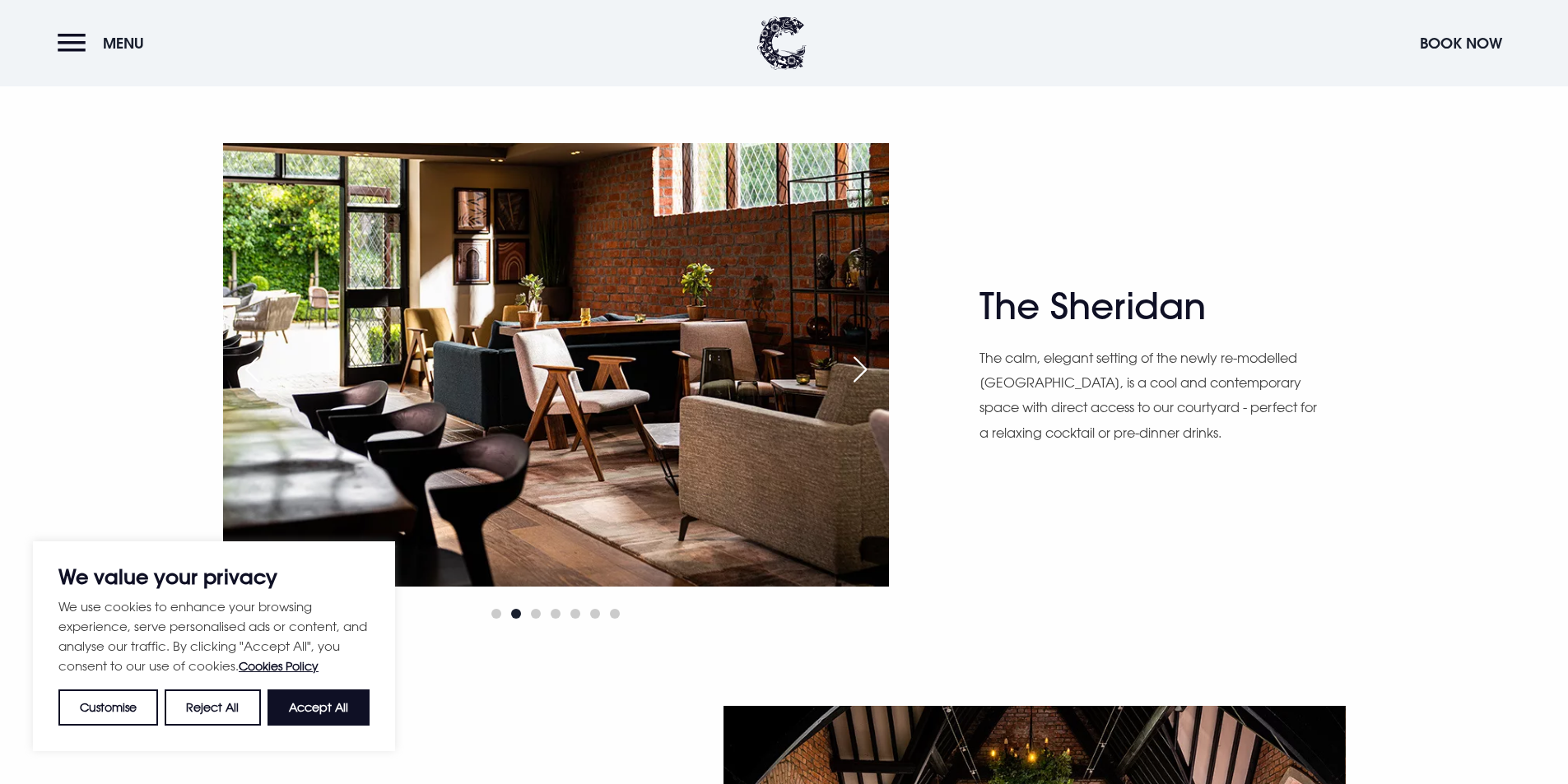
click at [859, 371] on div "Next slide" at bounding box center [861, 370] width 41 height 36
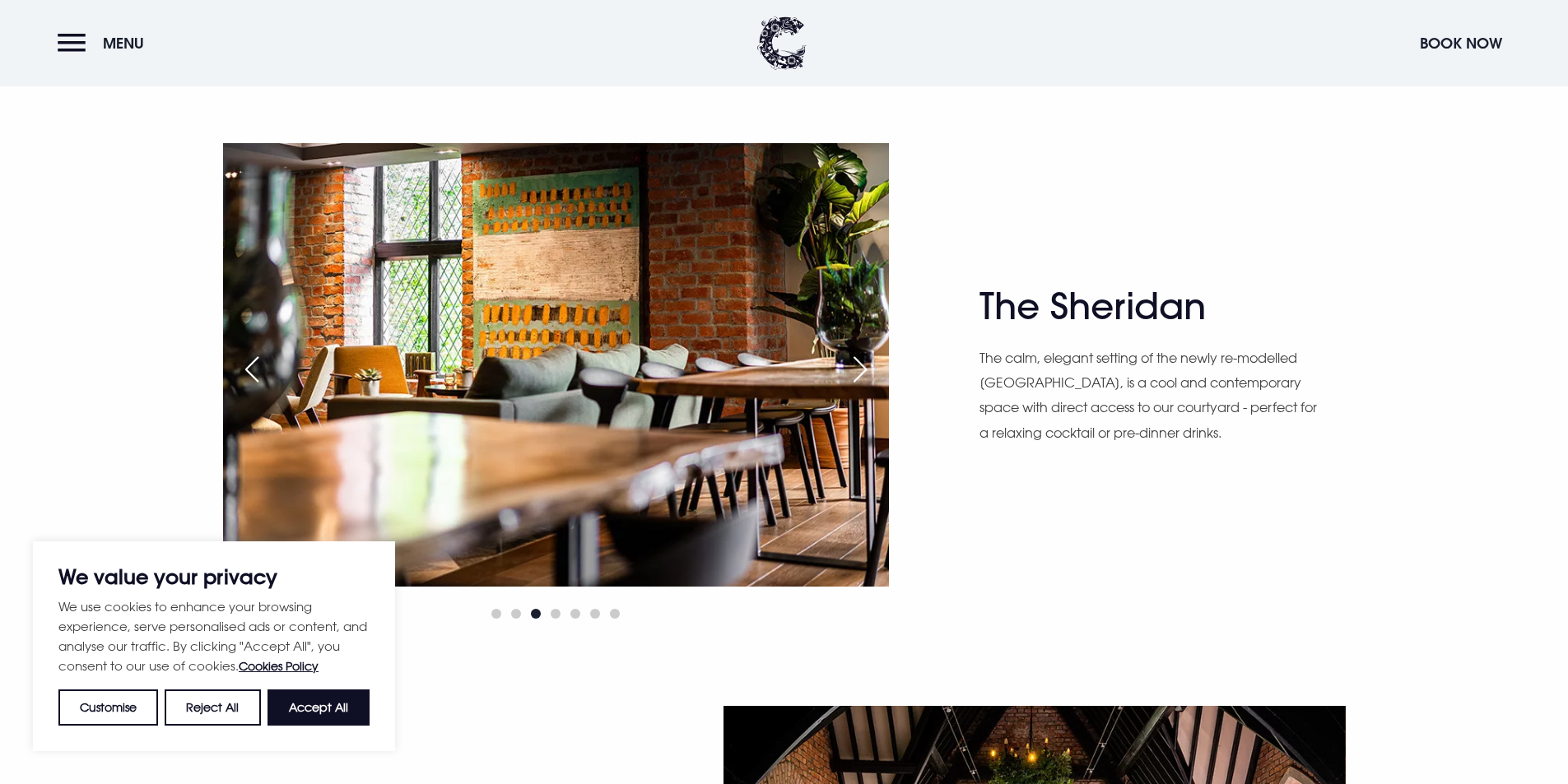
click at [859, 371] on div "Next slide" at bounding box center [861, 370] width 41 height 36
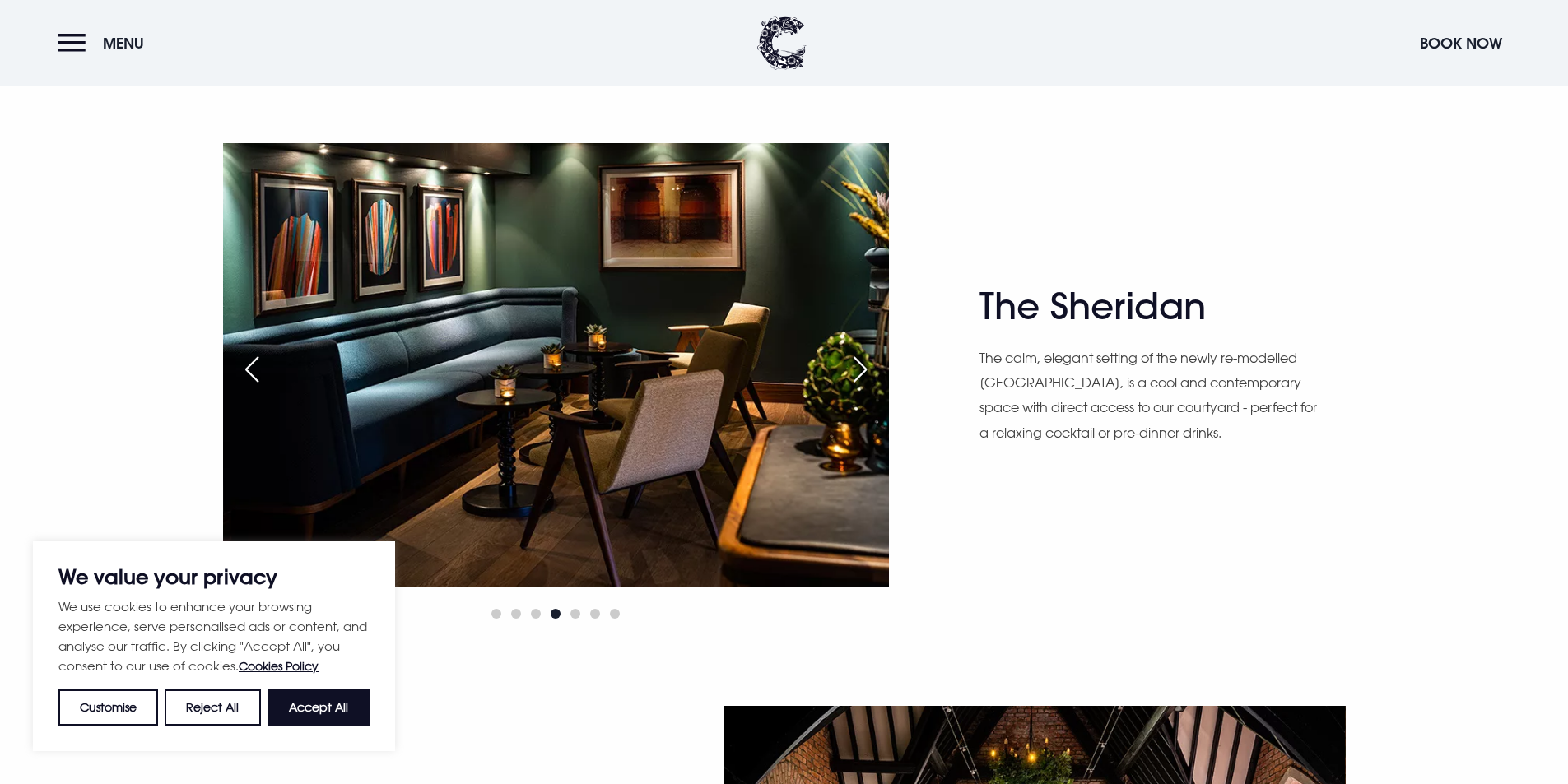
click at [859, 371] on div "Next slide" at bounding box center [861, 370] width 41 height 36
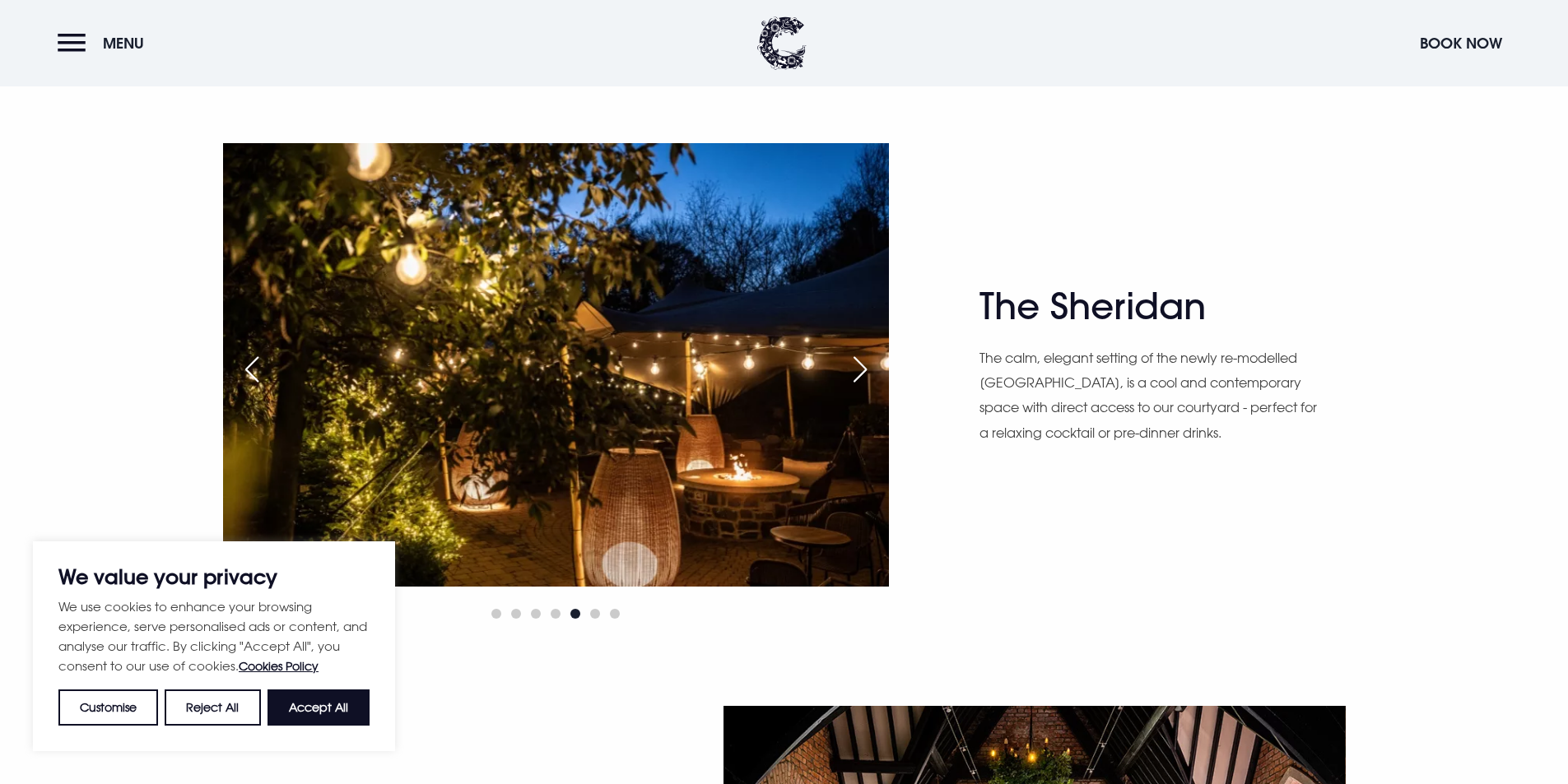
click at [859, 371] on div "Next slide" at bounding box center [861, 370] width 41 height 36
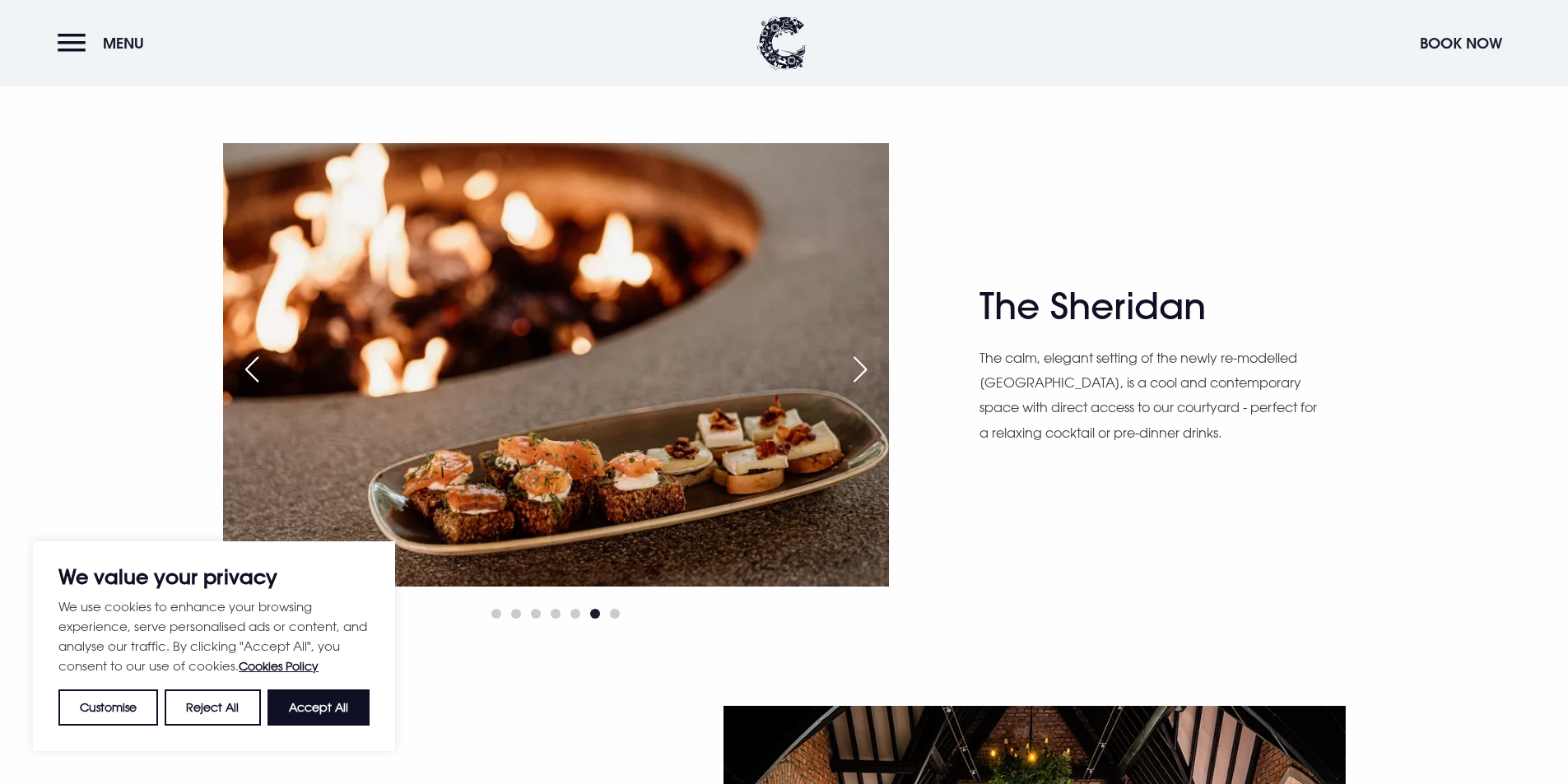
click at [859, 371] on div "Next slide" at bounding box center [861, 370] width 41 height 36
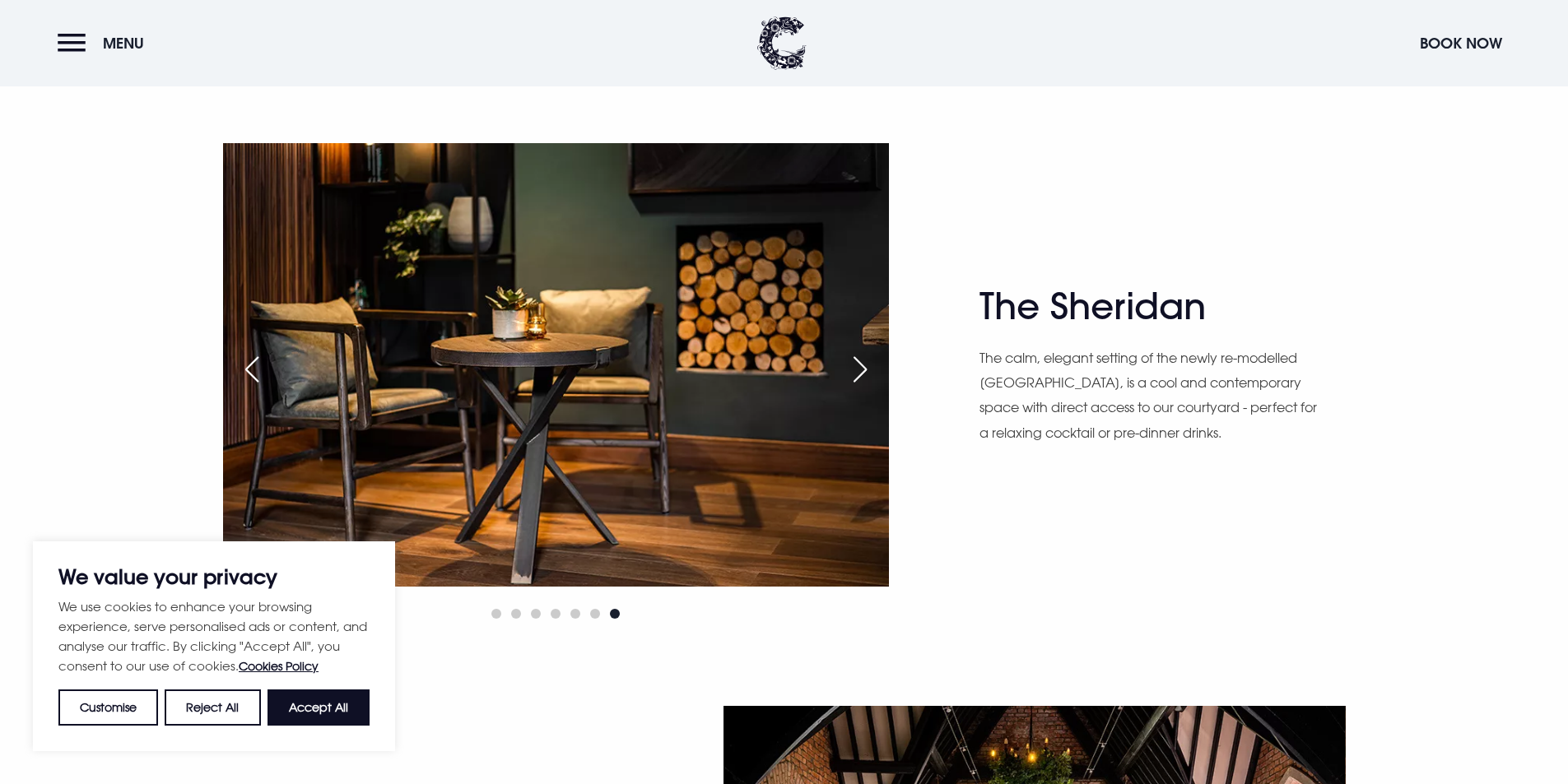
click at [859, 371] on div "Next slide" at bounding box center [861, 370] width 41 height 36
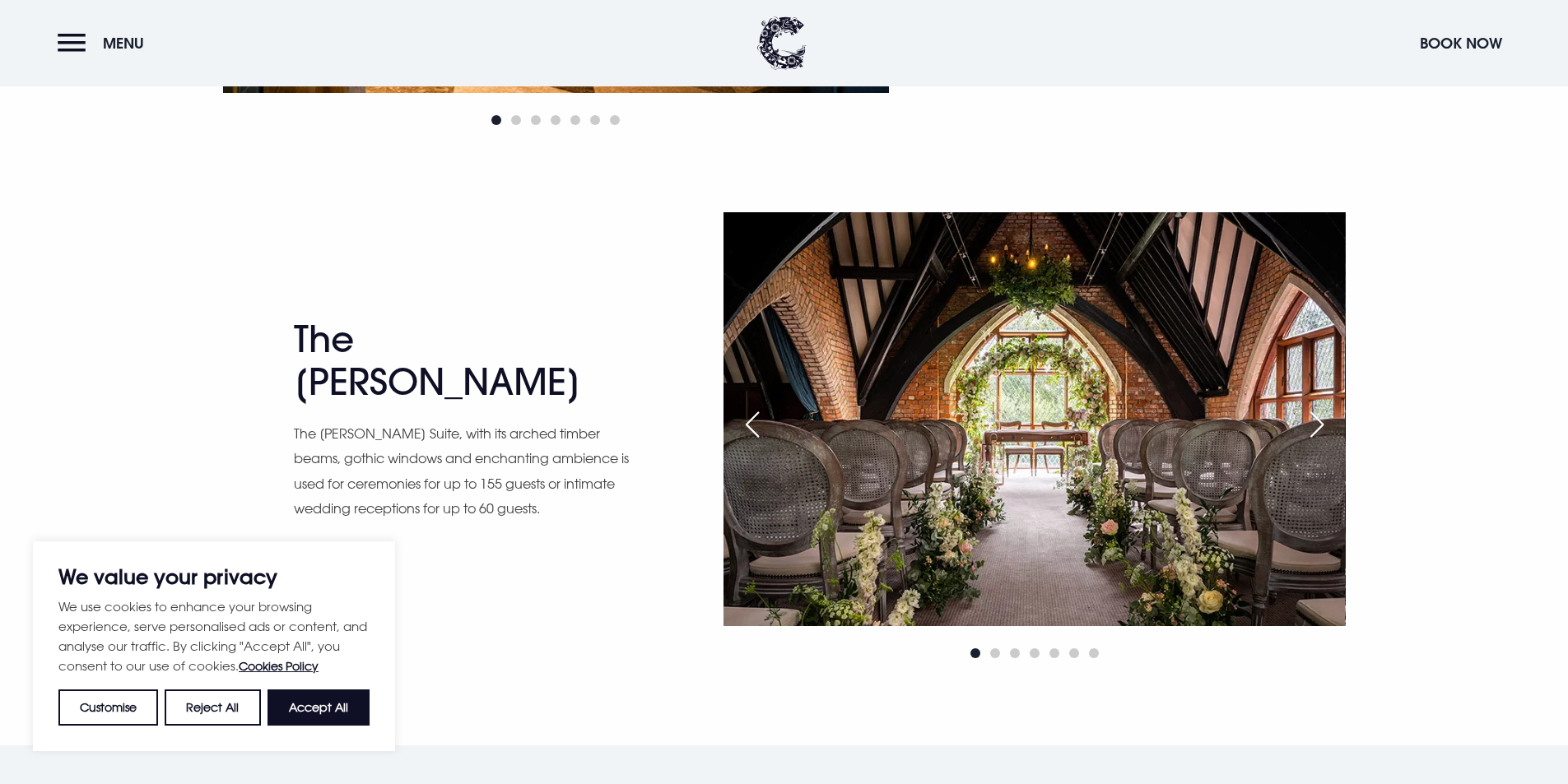
scroll to position [2799, 0]
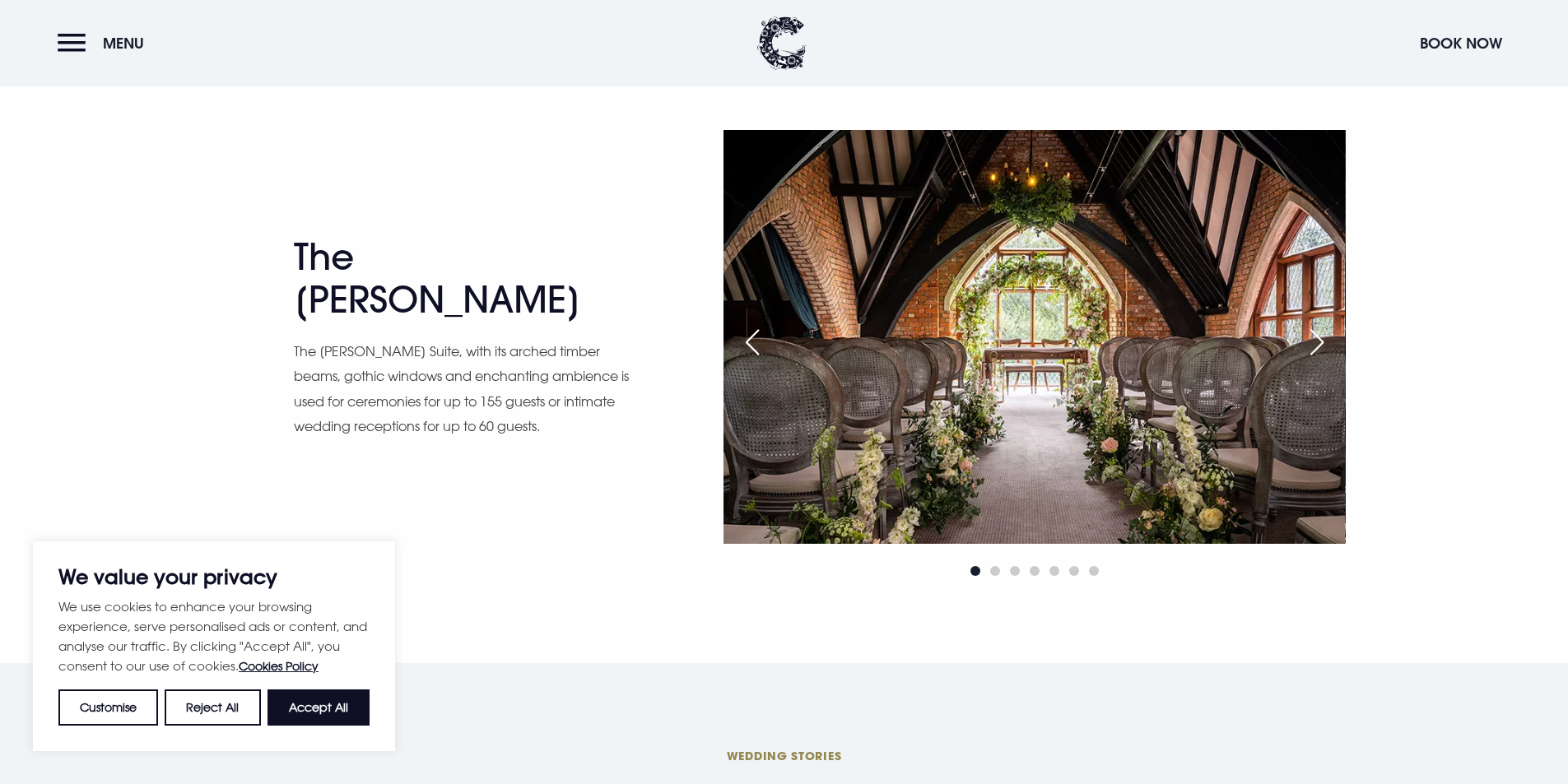
click at [1327, 352] on div "Next slide" at bounding box center [1317, 342] width 41 height 36
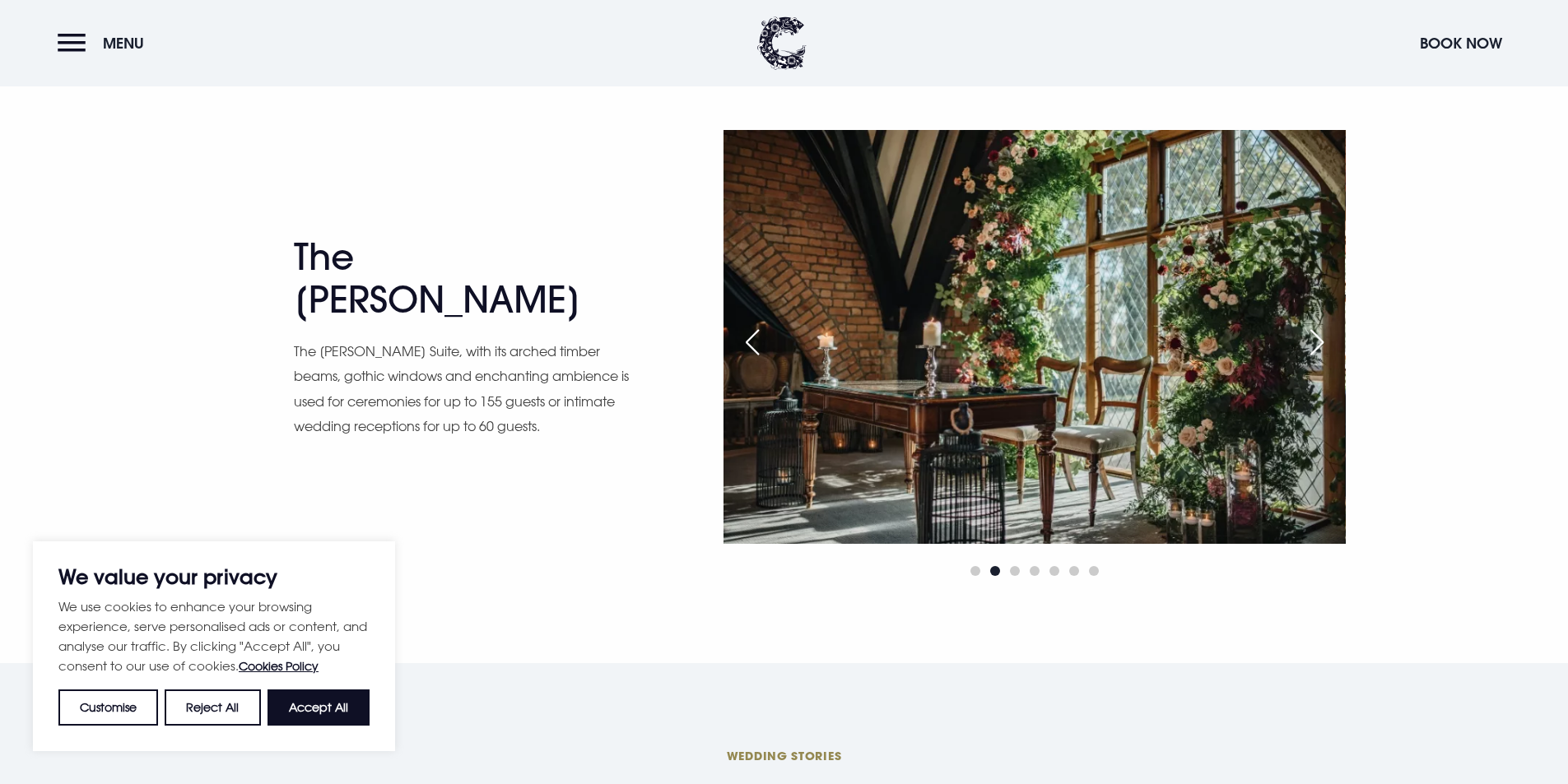
click at [1324, 346] on div "Next slide" at bounding box center [1317, 342] width 41 height 36
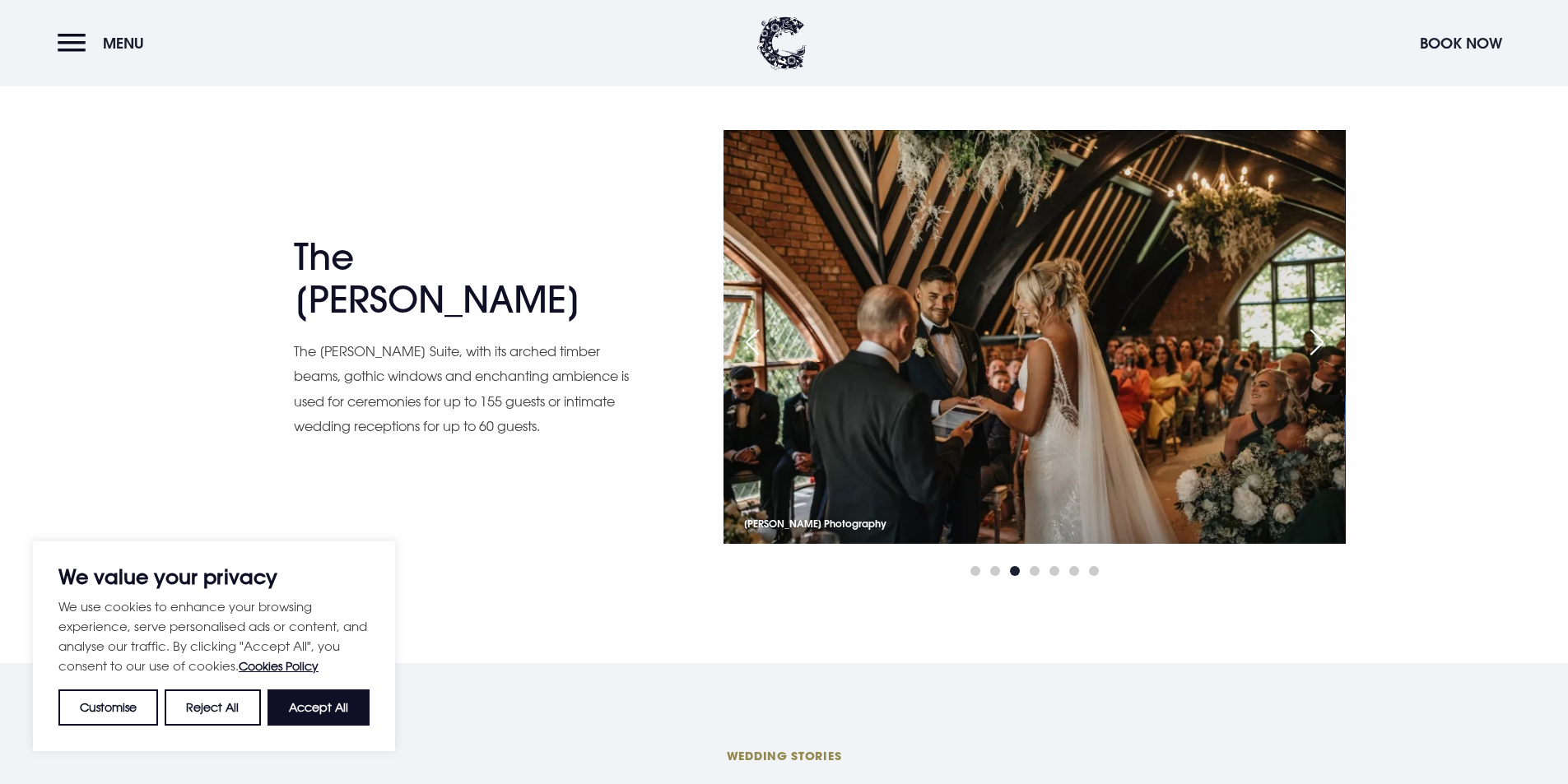
click at [1324, 346] on div "Next slide" at bounding box center [1317, 342] width 41 height 36
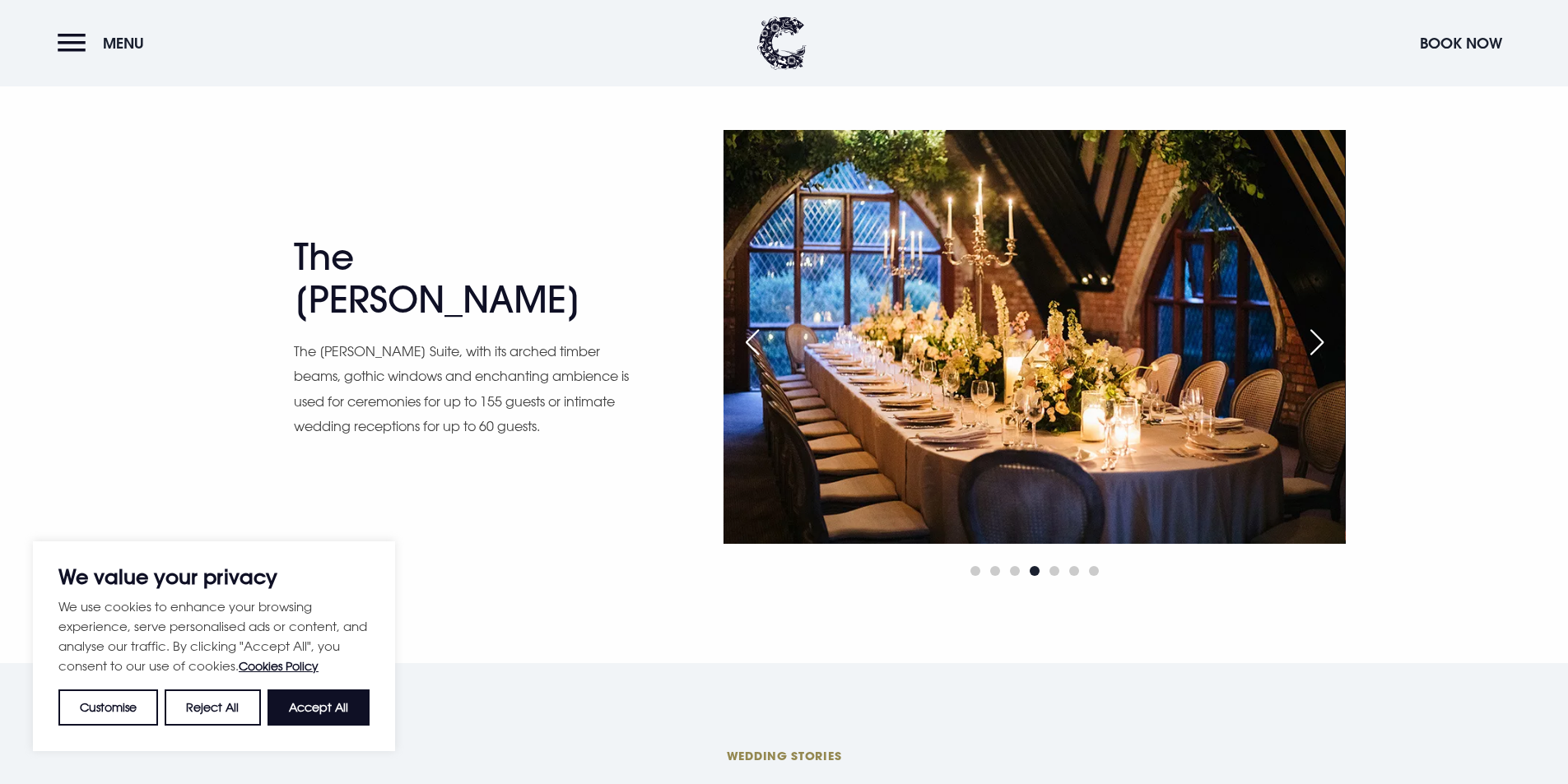
click at [1324, 346] on div "Next slide" at bounding box center [1317, 342] width 41 height 36
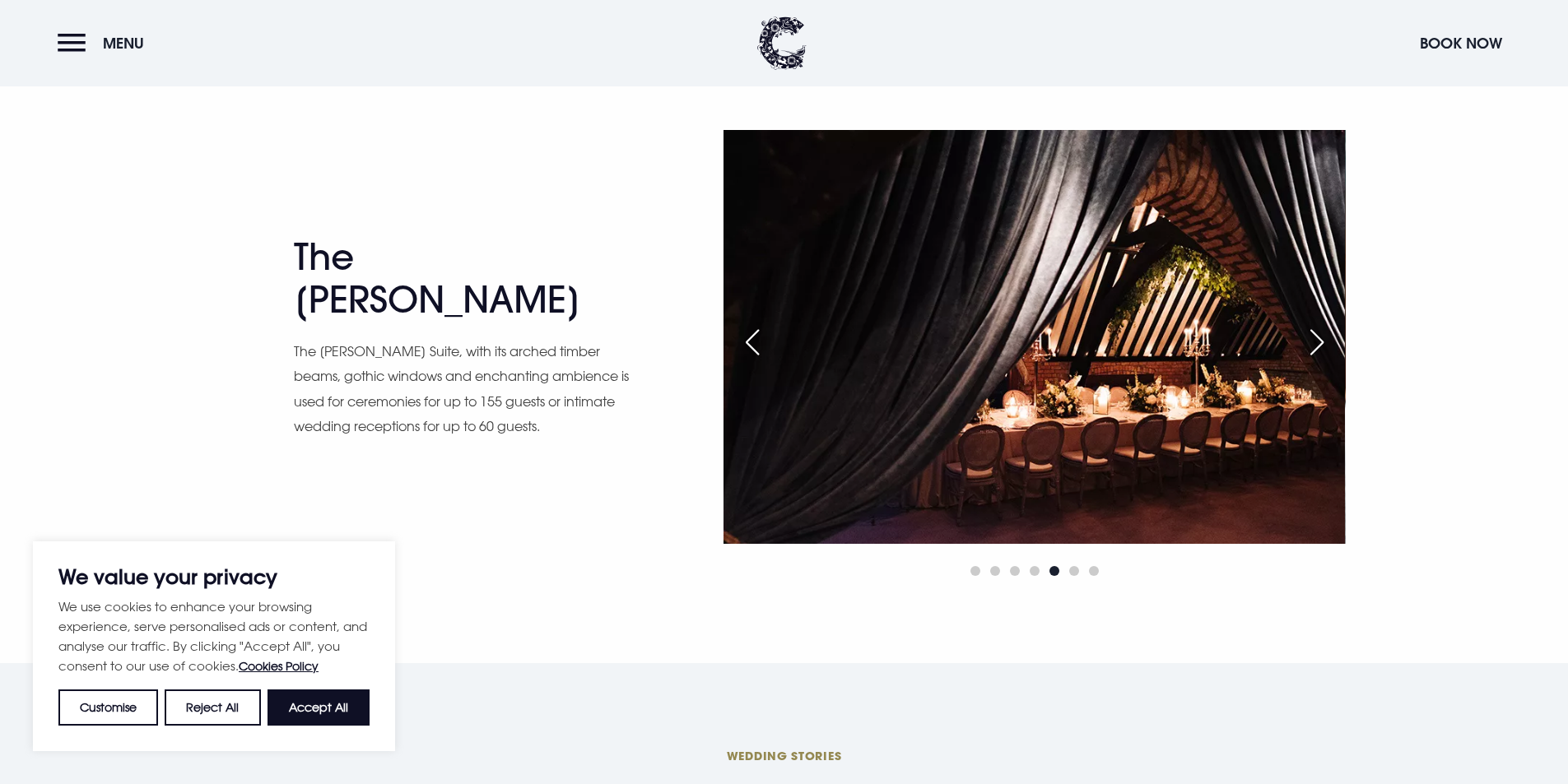
click at [1324, 346] on div "Next slide" at bounding box center [1317, 342] width 41 height 36
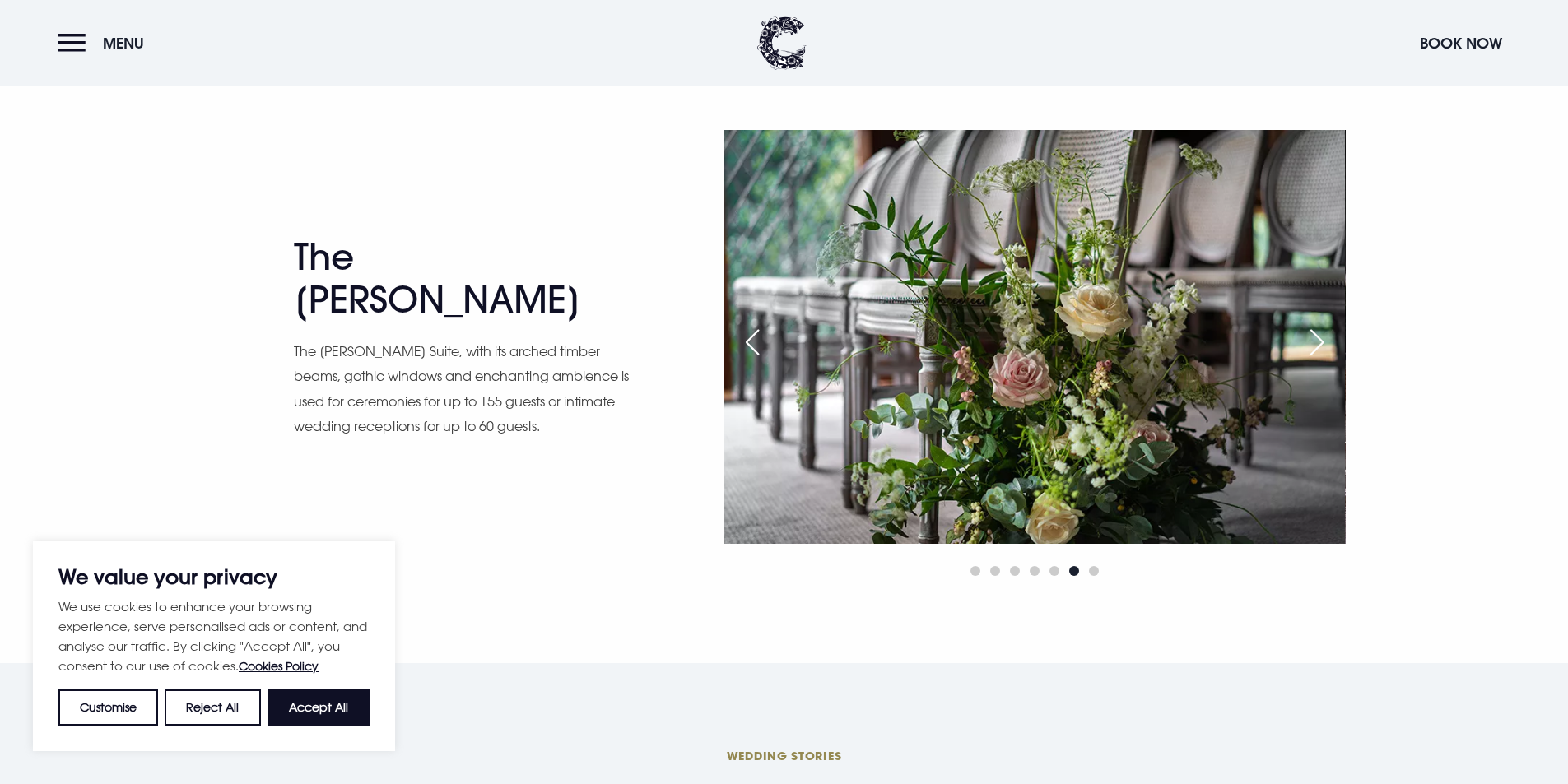
click at [1324, 346] on div "Next slide" at bounding box center [1317, 342] width 41 height 36
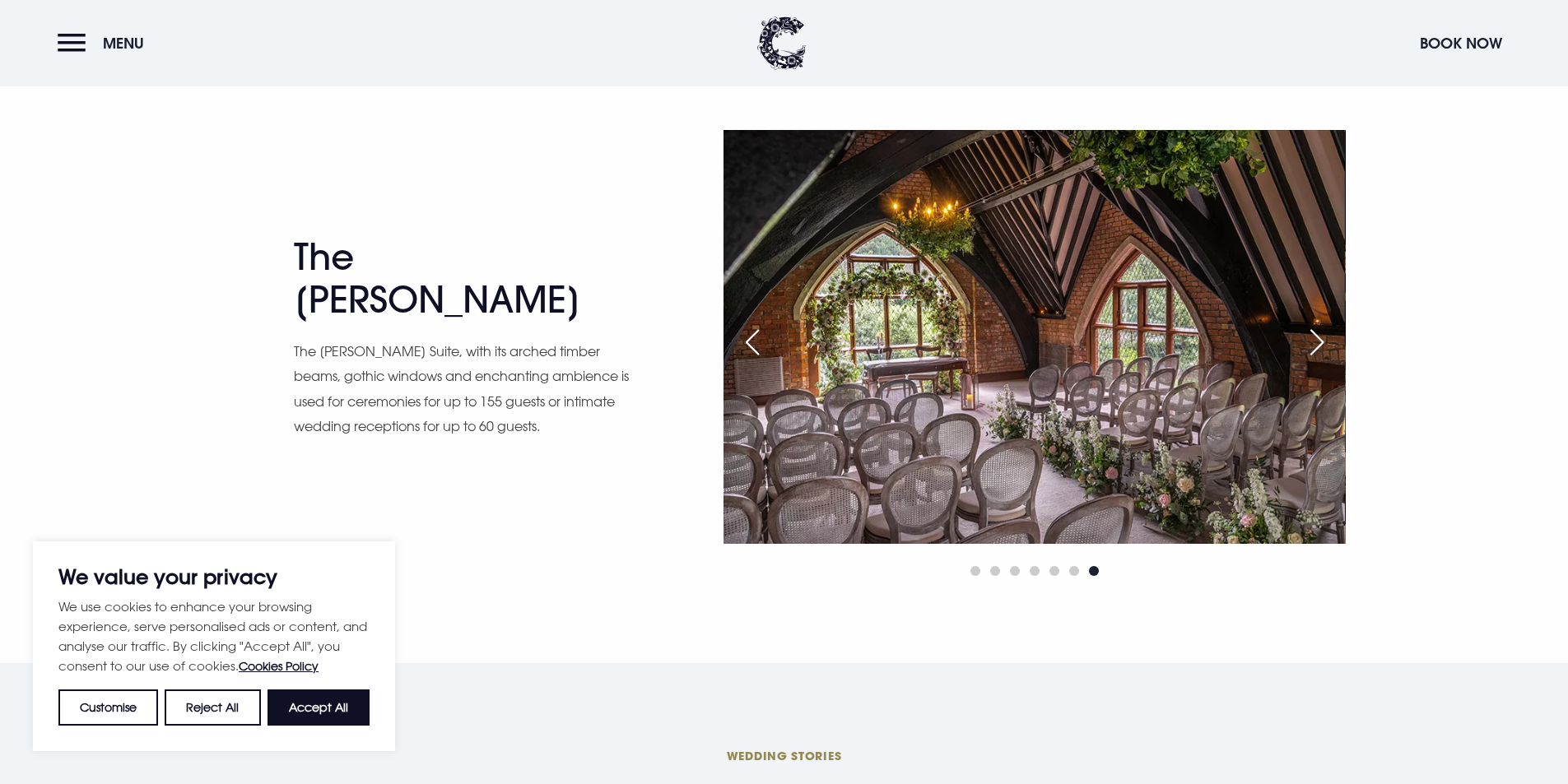
click at [1324, 346] on div "Next slide" at bounding box center [1317, 342] width 41 height 36
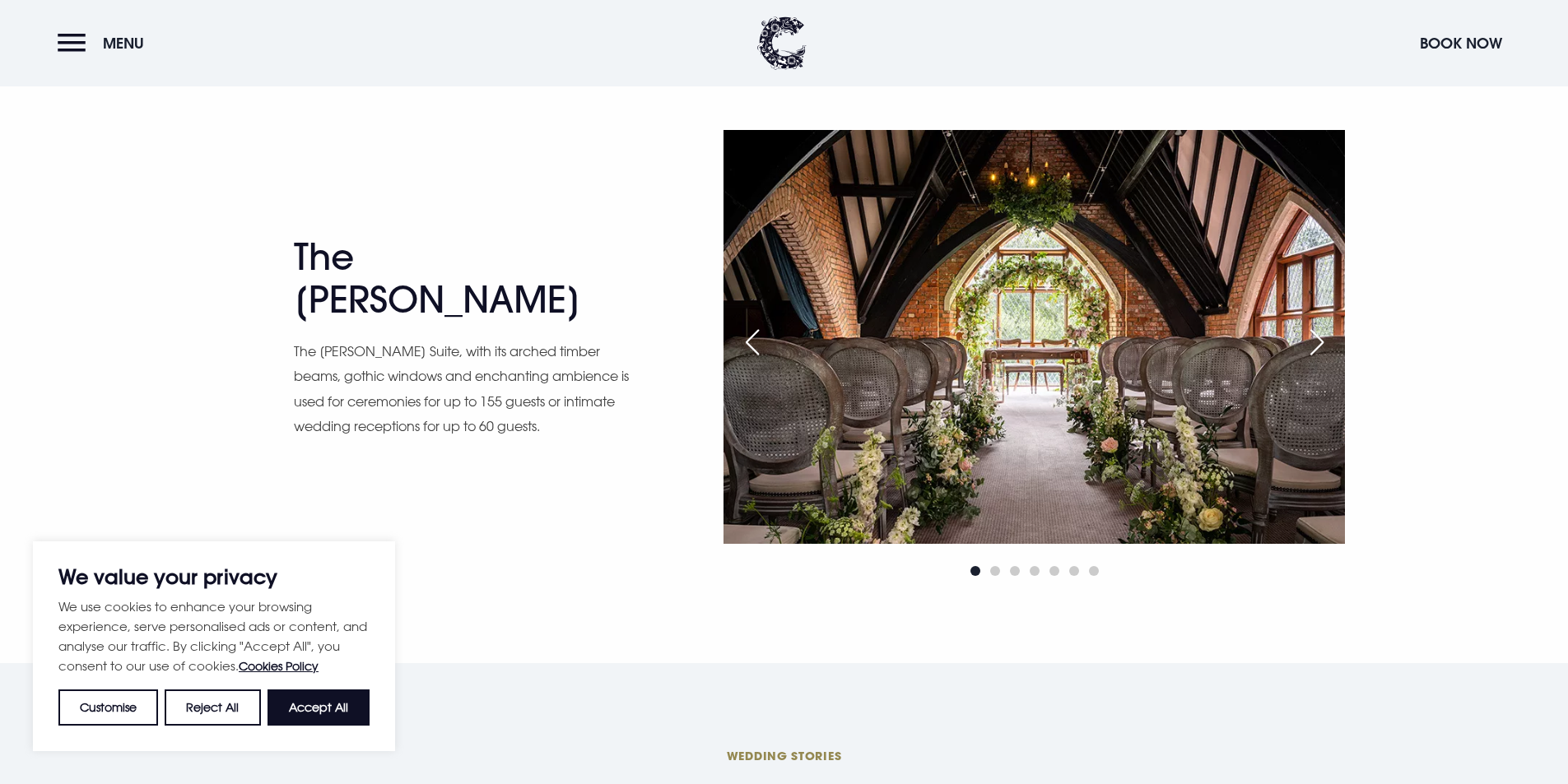
click at [1324, 346] on div "Next slide" at bounding box center [1317, 342] width 41 height 36
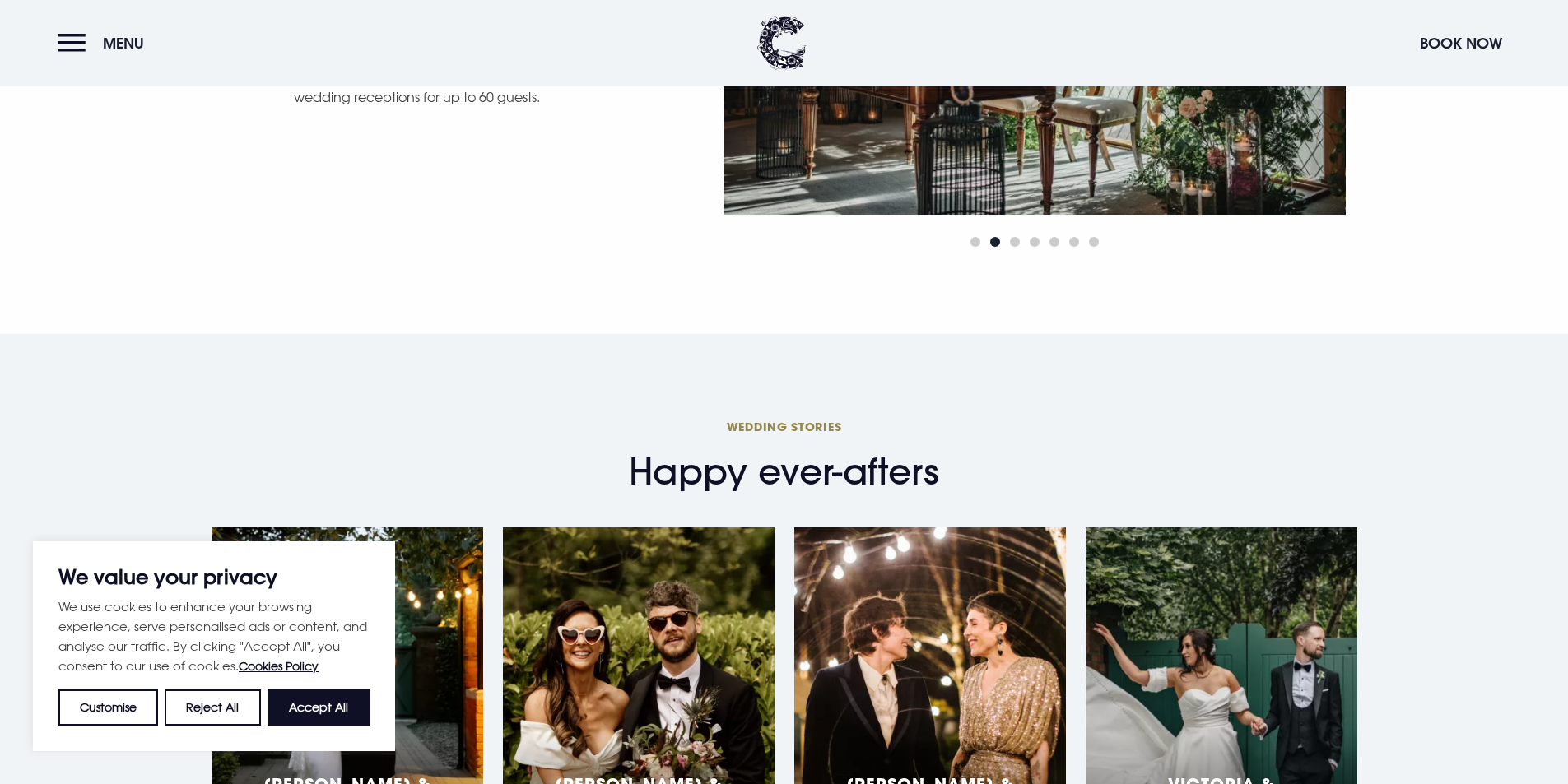
scroll to position [3457, 0]
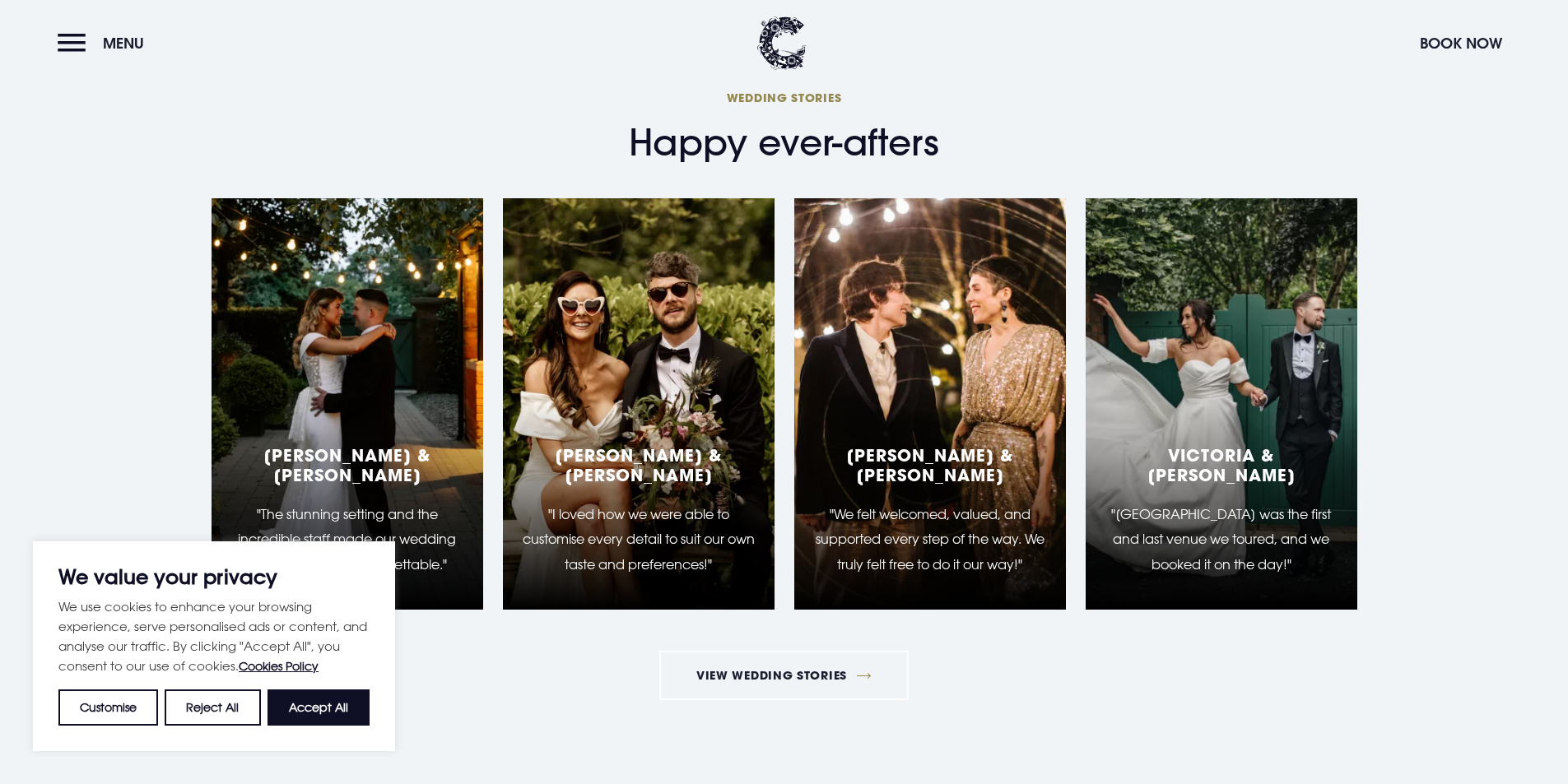
click at [980, 427] on div "[PERSON_NAME] & [PERSON_NAME] "We felt welcomed, valued, and supported every st…" at bounding box center [930, 404] width 272 height 412
